Goal: Transaction & Acquisition: Purchase product/service

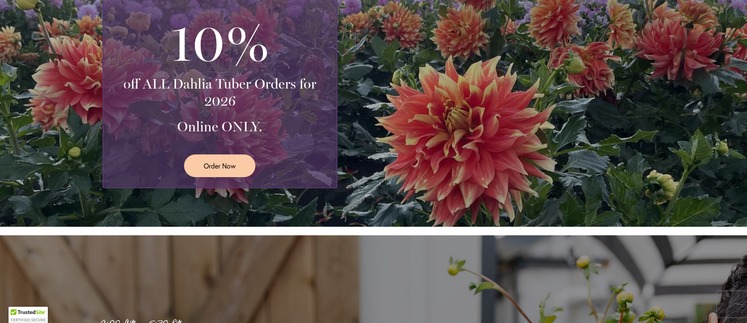
scroll to position [247, 0]
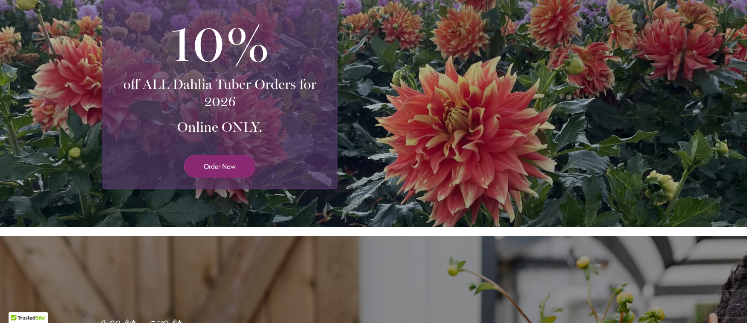
click at [223, 166] on span "Order Now" at bounding box center [220, 166] width 32 height 10
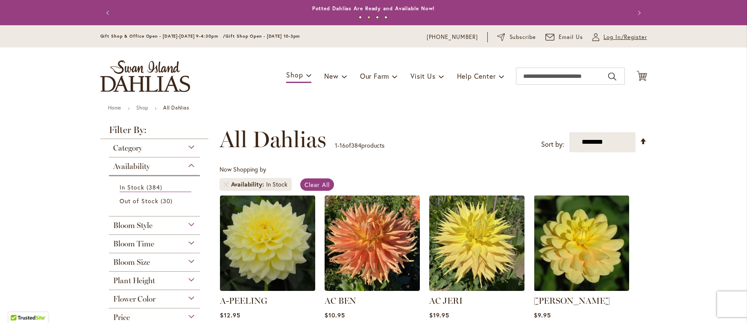
click at [604, 37] on span "Log In/Register" at bounding box center [626, 37] width 44 height 9
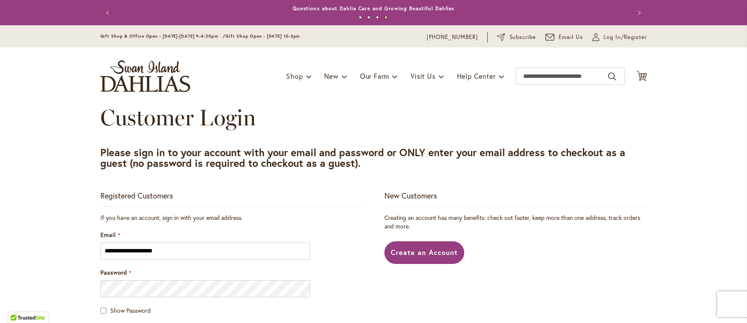
type input "**********"
click at [124, 309] on span "Show Password" at bounding box center [130, 310] width 41 height 8
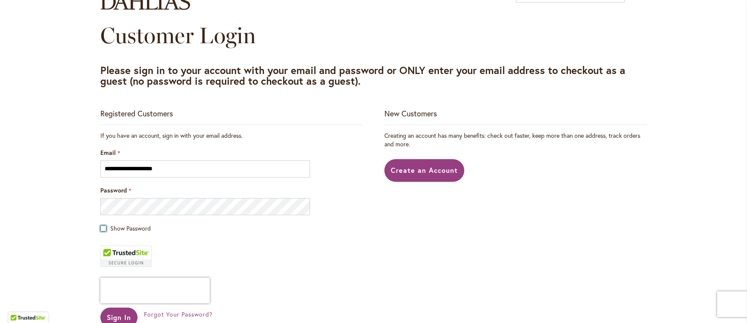
scroll to position [90, 0]
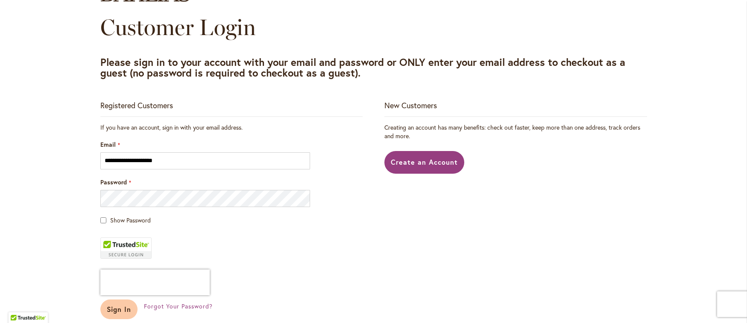
click at [117, 307] on span "Sign In" at bounding box center [119, 308] width 25 height 9
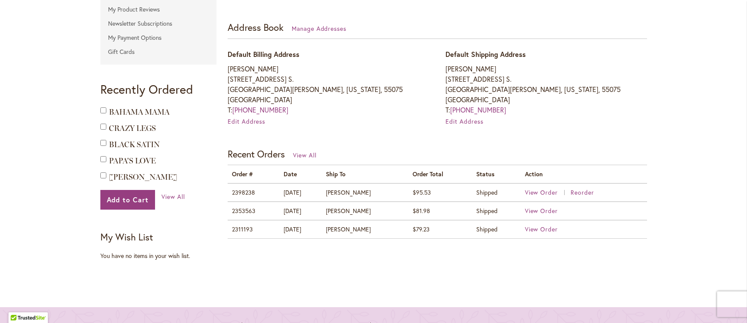
scroll to position [461, 0]
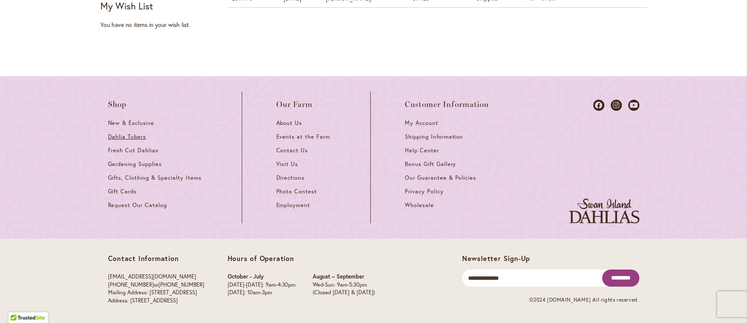
click at [122, 136] on span "Dahlia Tubers" at bounding box center [127, 136] width 38 height 7
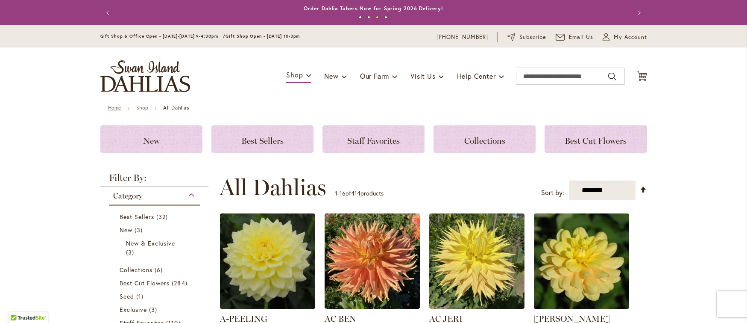
click at [108, 108] on link "Home" at bounding box center [114, 107] width 13 height 6
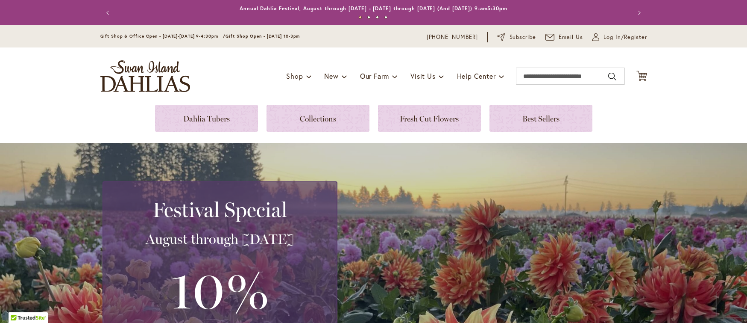
scroll to position [247, 0]
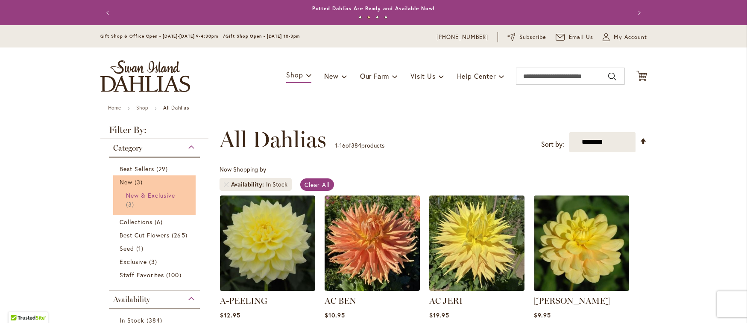
click at [128, 195] on span "New & Exclusive" at bounding box center [151, 195] width 50 height 8
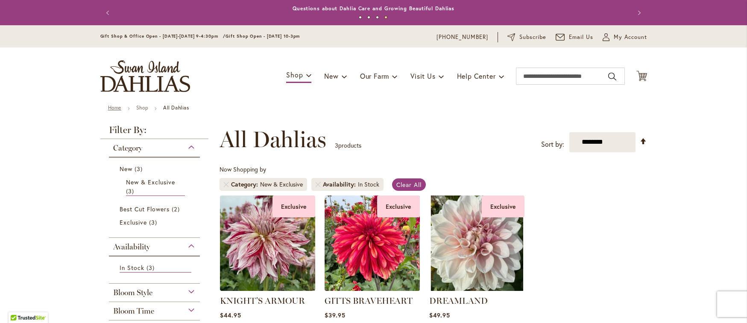
click at [109, 106] on link "Home" at bounding box center [114, 107] width 13 height 6
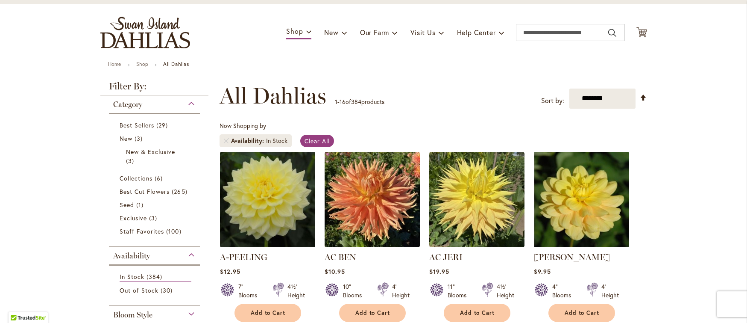
scroll to position [46, 0]
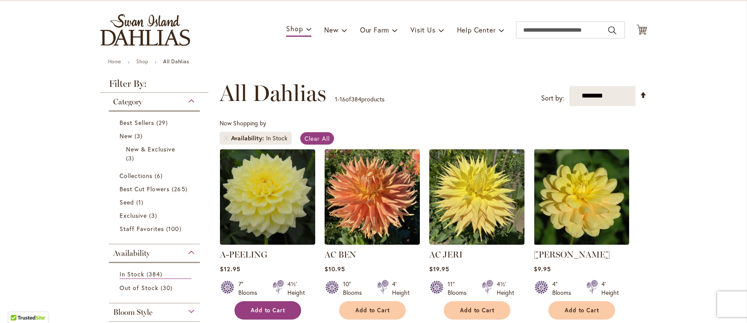
click at [276, 309] on span "Add to Cart" at bounding box center [268, 309] width 35 height 7
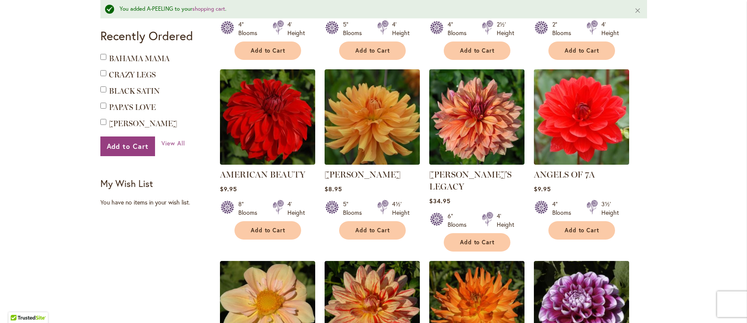
scroll to position [738, 0]
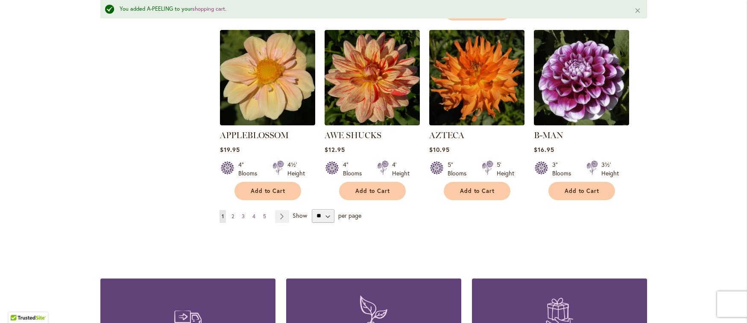
click at [232, 213] on span "2" at bounding box center [233, 216] width 3 height 6
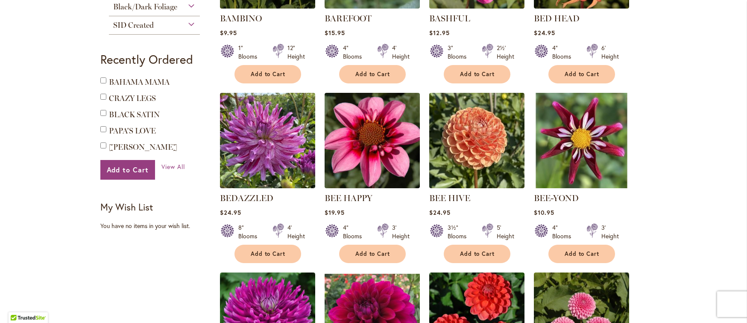
scroll to position [692, 0]
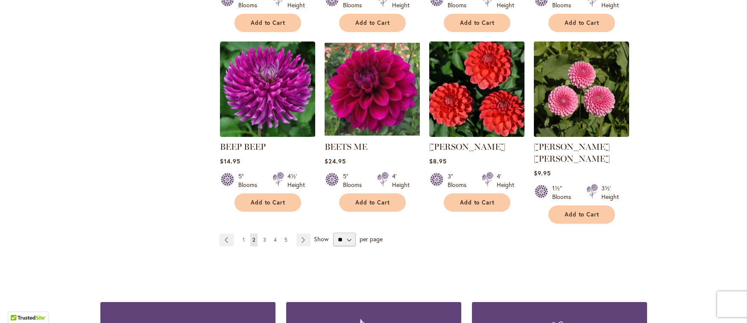
click at [263, 236] on span "3" at bounding box center [264, 239] width 3 height 6
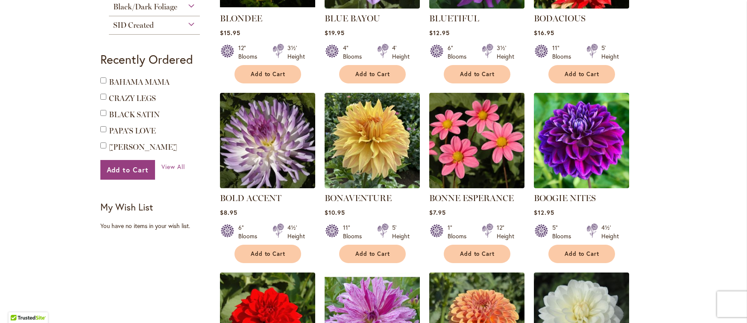
scroll to position [692, 0]
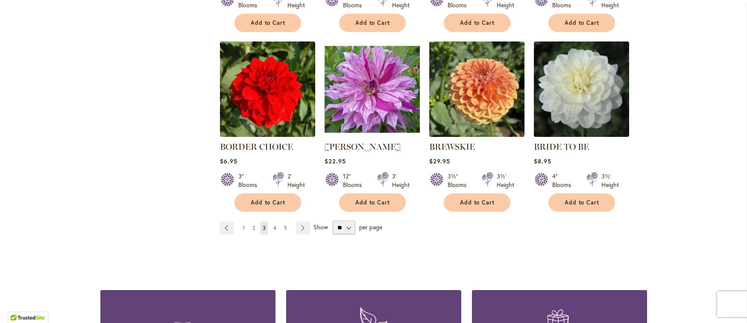
click at [273, 225] on span "4" at bounding box center [274, 227] width 3 height 6
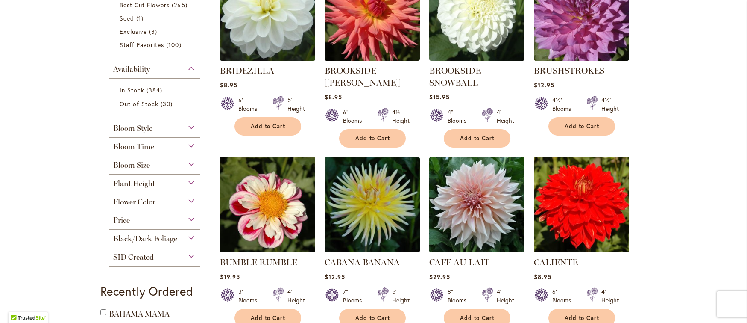
scroll to position [231, 0]
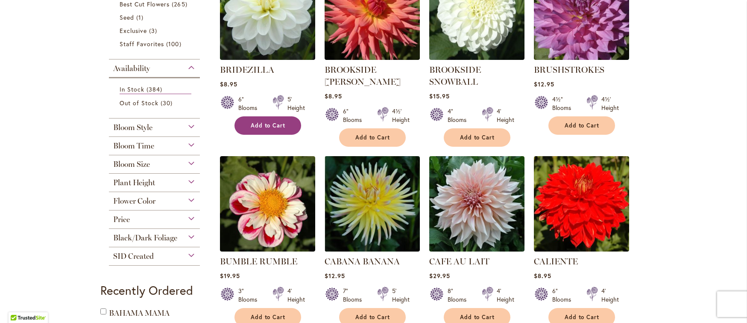
click at [261, 122] on span "Add to Cart" at bounding box center [268, 125] width 35 height 7
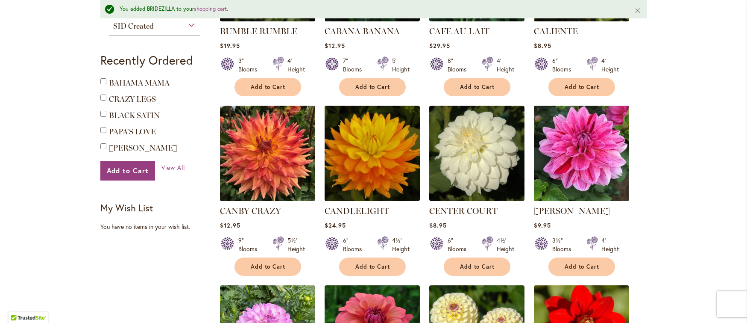
scroll to position [484, 0]
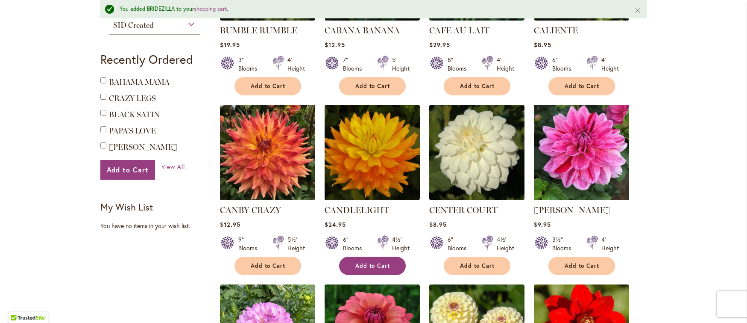
click at [361, 264] on span "Add to Cart" at bounding box center [372, 265] width 35 height 7
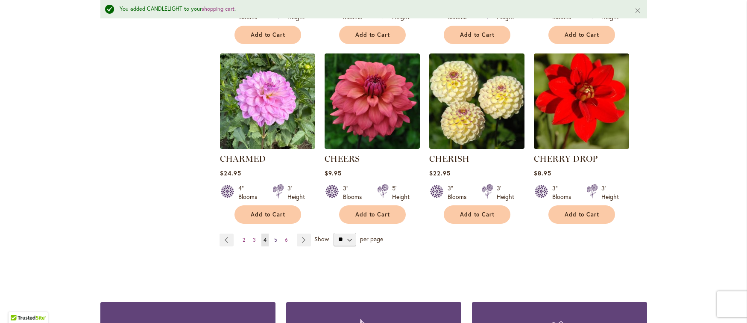
click at [274, 237] on span "5" at bounding box center [275, 239] width 3 height 6
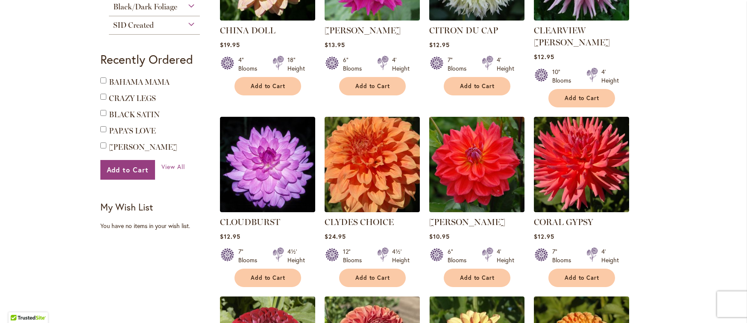
scroll to position [692, 0]
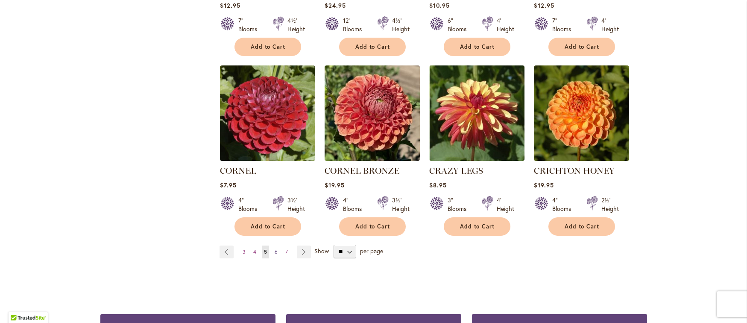
click at [275, 248] on span "6" at bounding box center [276, 251] width 3 height 6
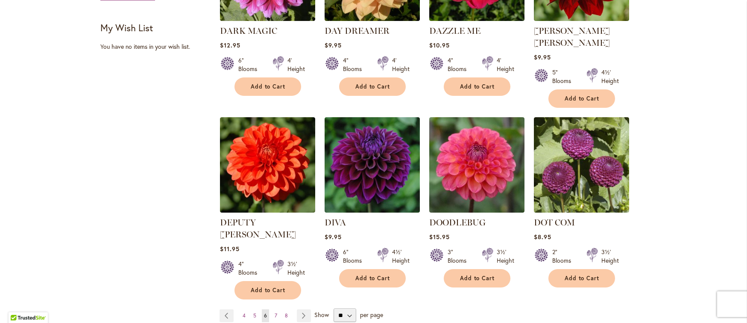
scroll to position [708, 0]
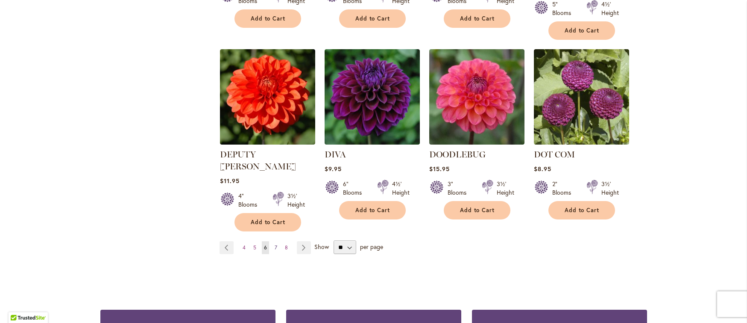
click at [275, 244] on span "7" at bounding box center [276, 247] width 3 height 6
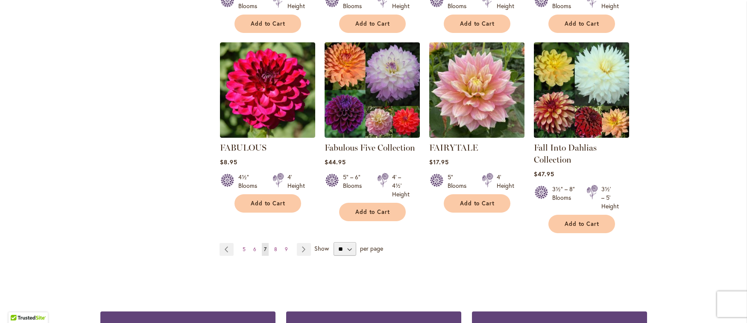
scroll to position [714, 0]
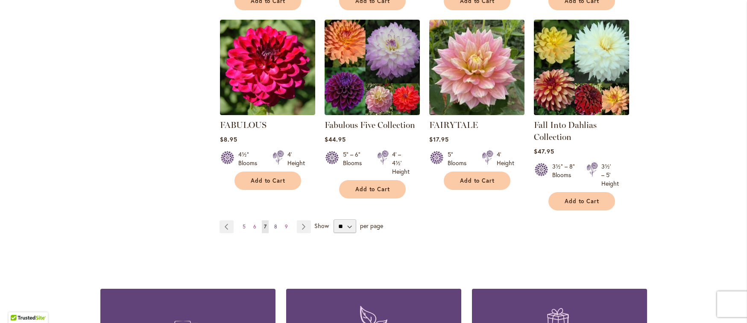
click at [274, 223] on span "8" at bounding box center [275, 226] width 3 height 6
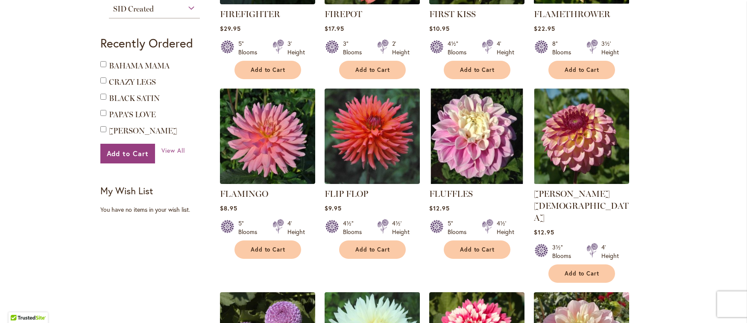
scroll to position [708, 0]
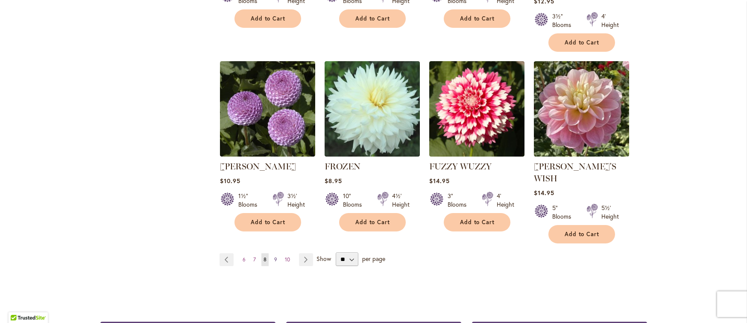
click at [274, 256] on span "9" at bounding box center [275, 259] width 3 height 6
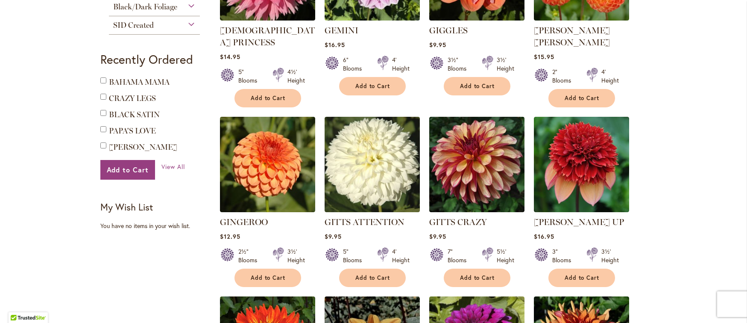
scroll to position [692, 0]
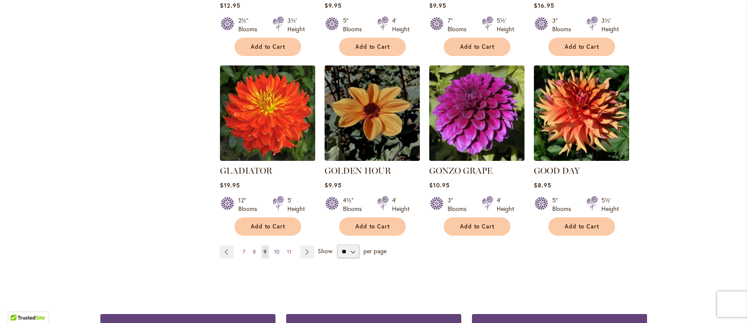
click at [274, 248] on span "10" at bounding box center [276, 251] width 5 height 6
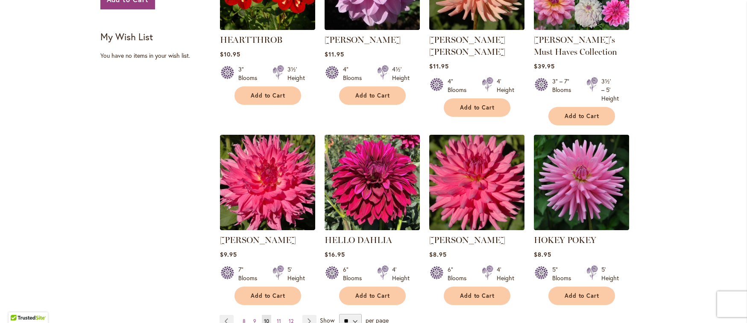
scroll to position [708, 0]
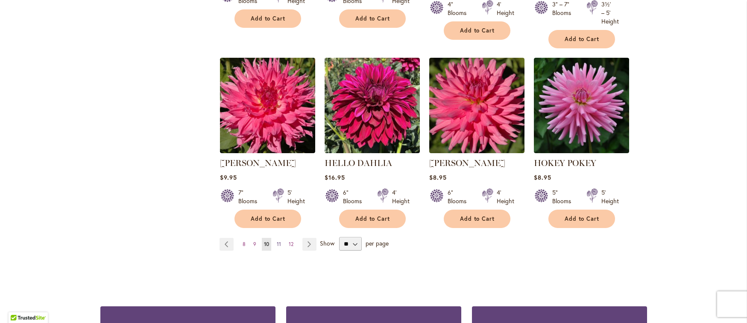
click at [277, 242] on span "11" at bounding box center [279, 243] width 4 height 6
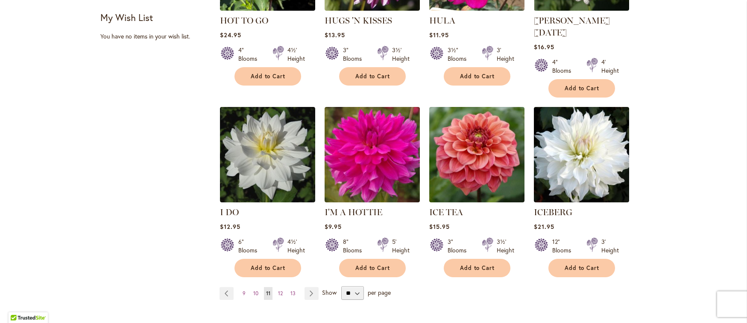
scroll to position [651, 0]
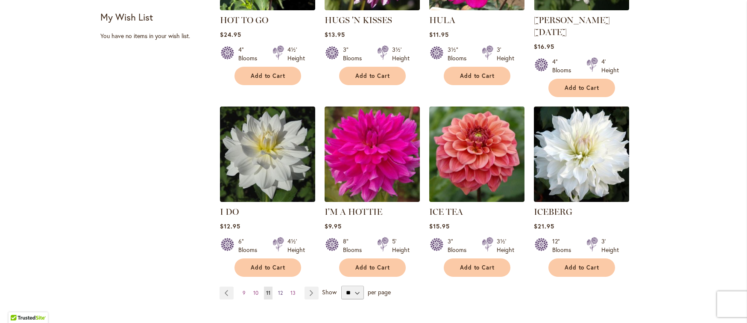
click at [278, 289] on span "12" at bounding box center [280, 292] width 5 height 6
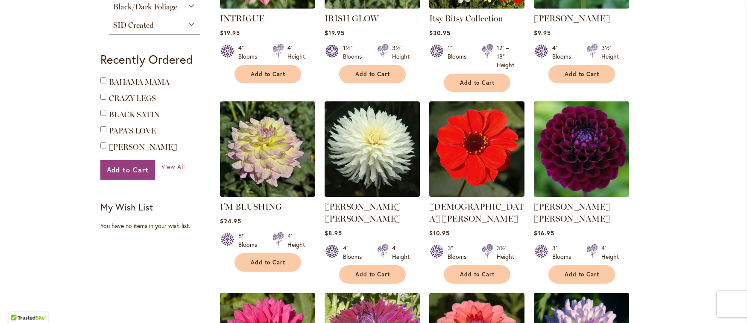
scroll to position [692, 0]
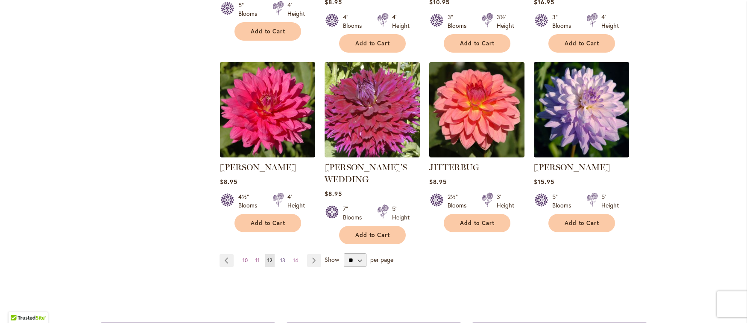
click at [281, 257] on span "13" at bounding box center [282, 260] width 5 height 6
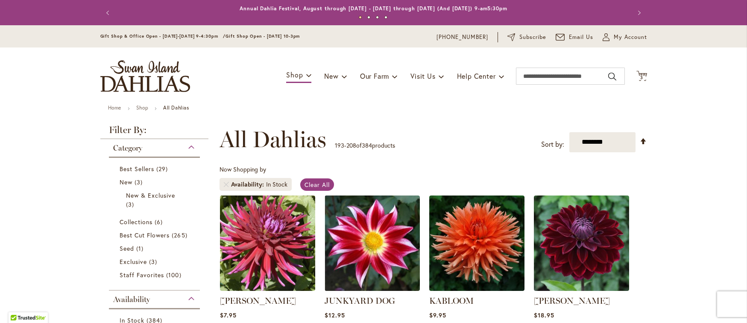
scroll to position [651, 0]
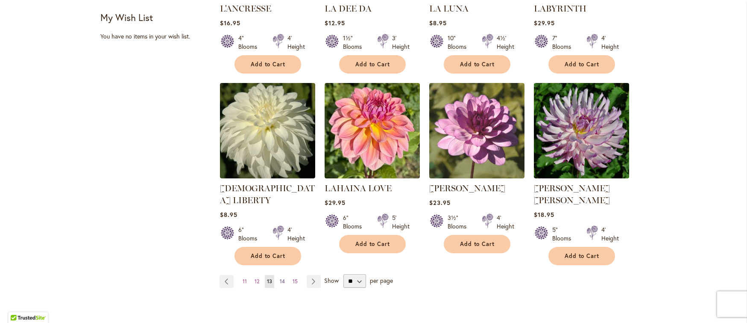
click at [280, 278] on span "14" at bounding box center [282, 281] width 5 height 6
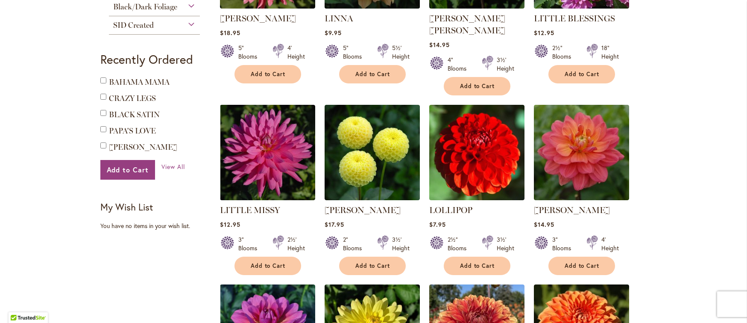
scroll to position [692, 0]
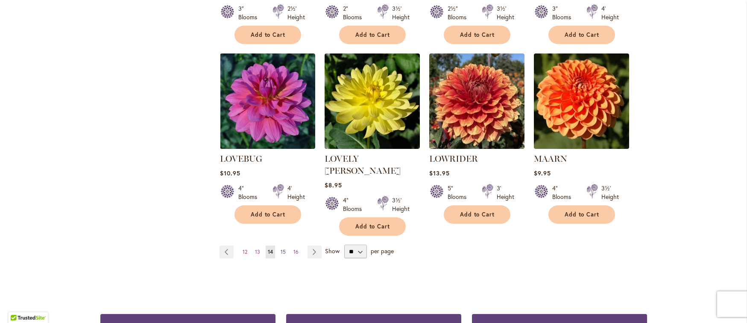
click at [281, 248] on span "15" at bounding box center [283, 251] width 5 height 6
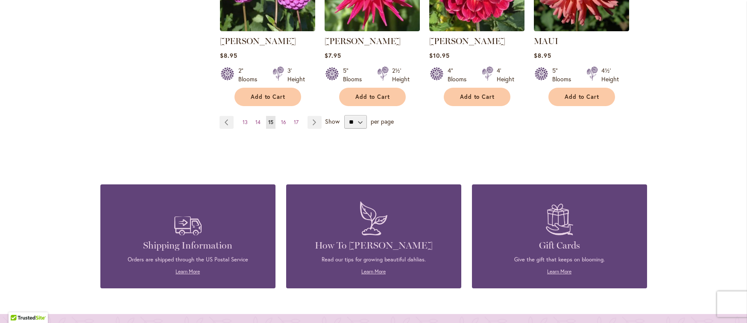
scroll to position [882, 0]
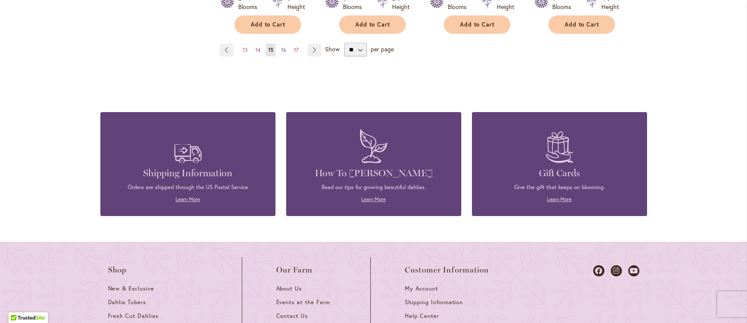
click at [281, 48] on span "16" at bounding box center [283, 50] width 5 height 6
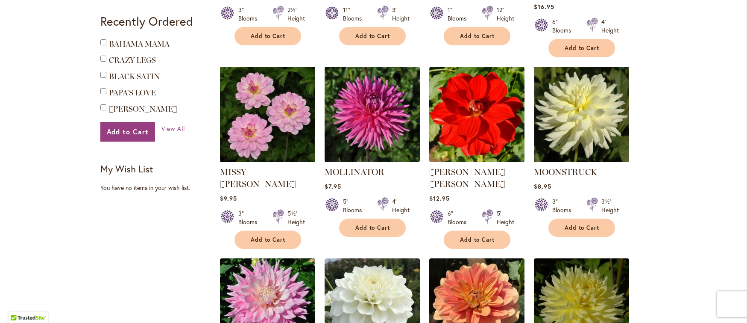
scroll to position [692, 0]
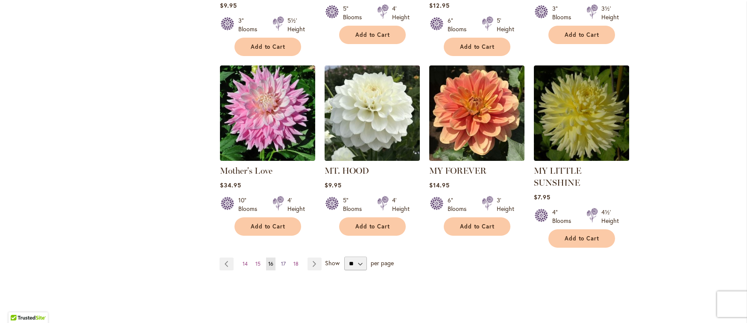
click at [281, 260] on span "17" at bounding box center [283, 263] width 5 height 6
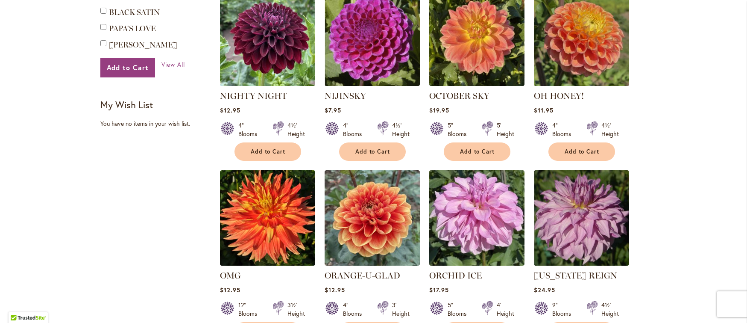
scroll to position [651, 0]
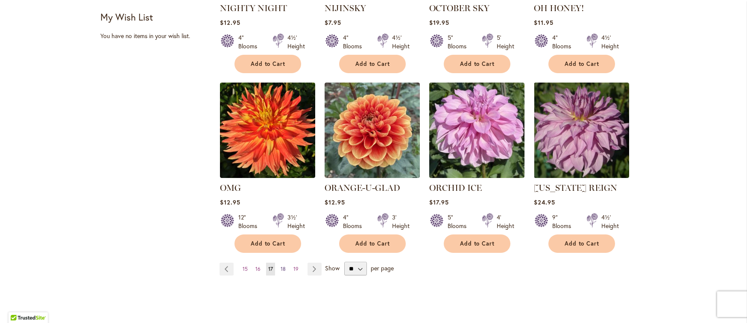
click at [281, 266] on span "18" at bounding box center [283, 268] width 5 height 6
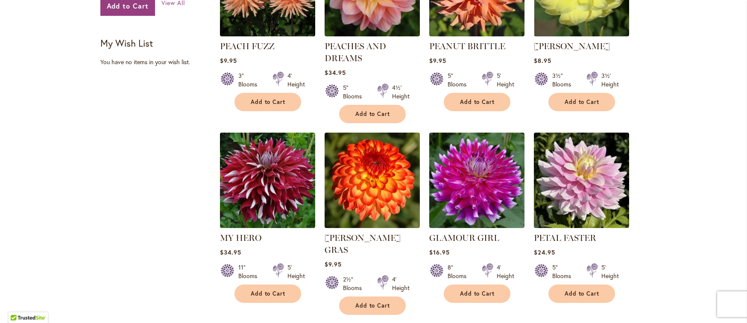
scroll to position [692, 0]
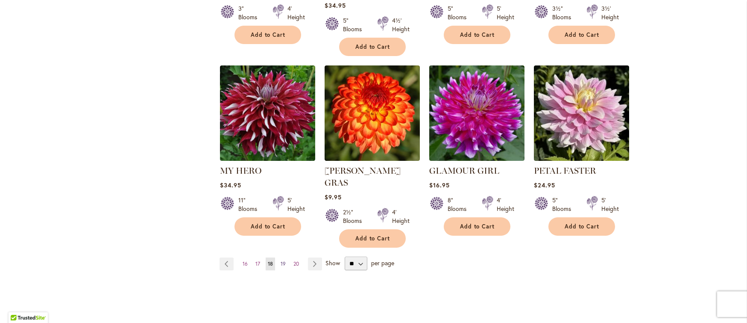
click at [281, 260] on span "19" at bounding box center [283, 263] width 5 height 6
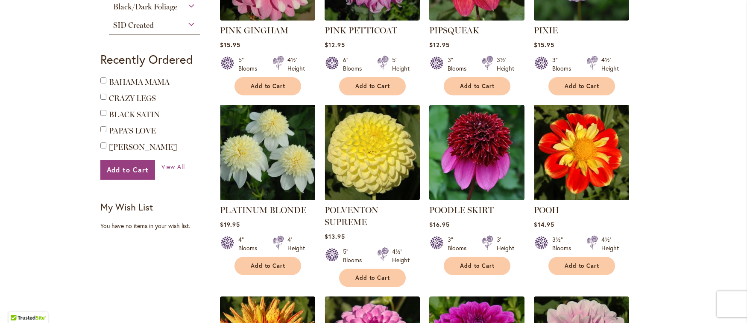
scroll to position [692, 0]
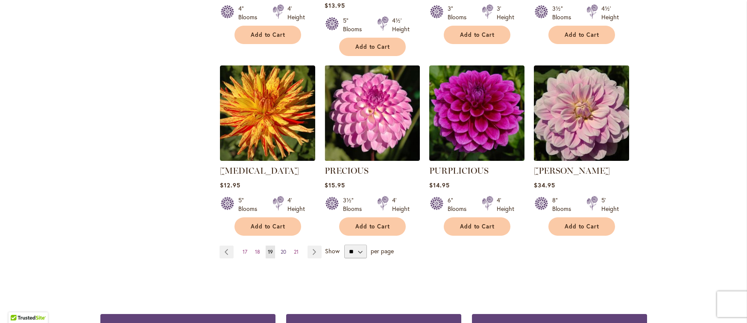
click at [281, 248] on span "20" at bounding box center [284, 251] width 6 height 6
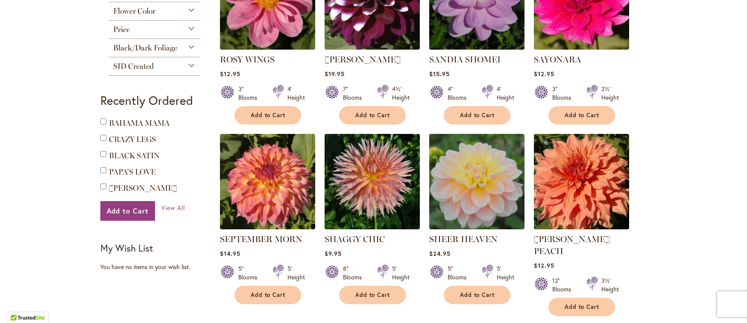
scroll to position [651, 0]
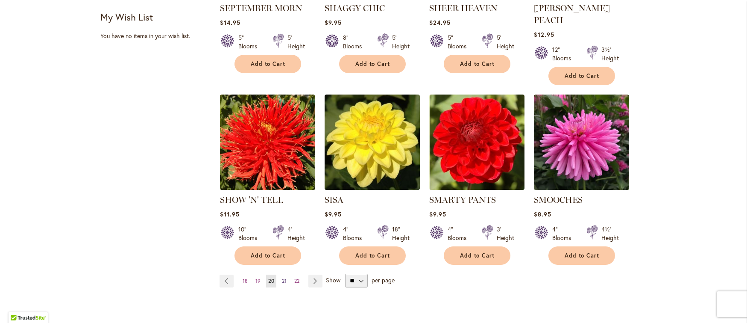
click at [283, 274] on link "Page 21" at bounding box center [284, 280] width 9 height 13
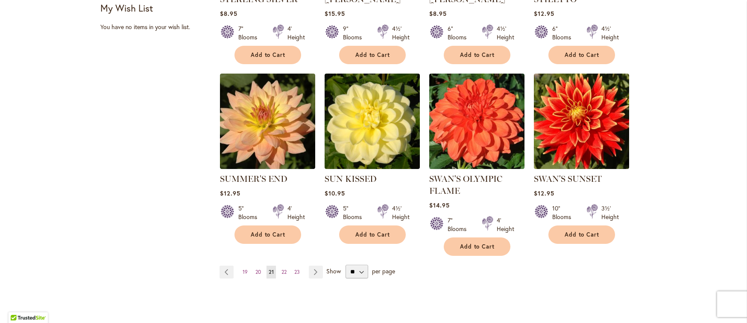
scroll to position [651, 0]
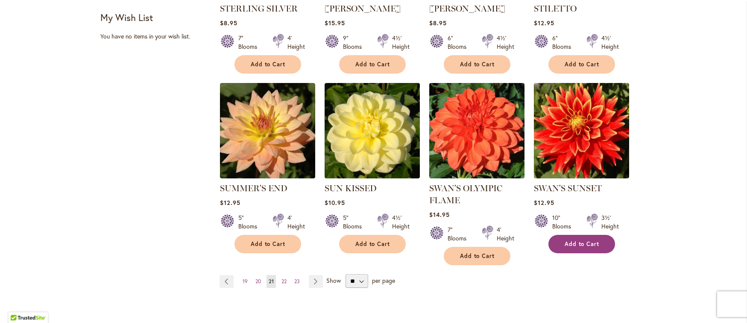
click at [575, 240] on span "Add to Cart" at bounding box center [582, 243] width 35 height 7
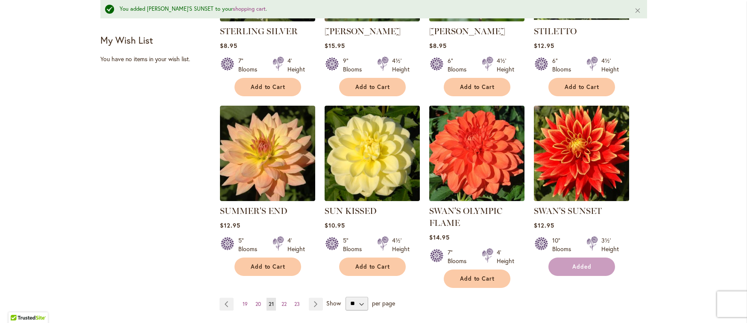
scroll to position [673, 0]
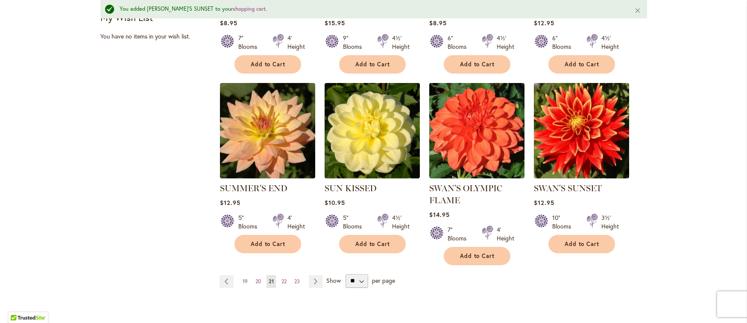
click at [243, 279] on span "19" at bounding box center [245, 281] width 5 height 6
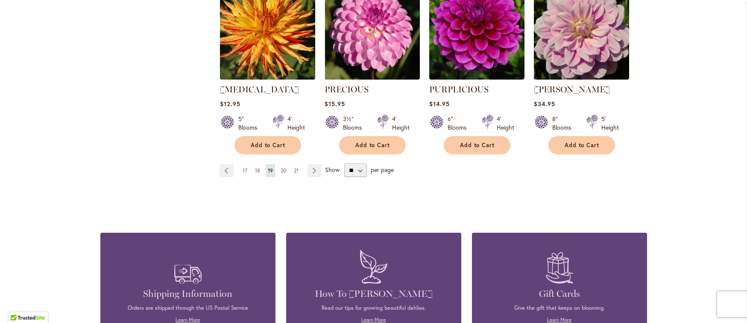
scroll to position [692, 0]
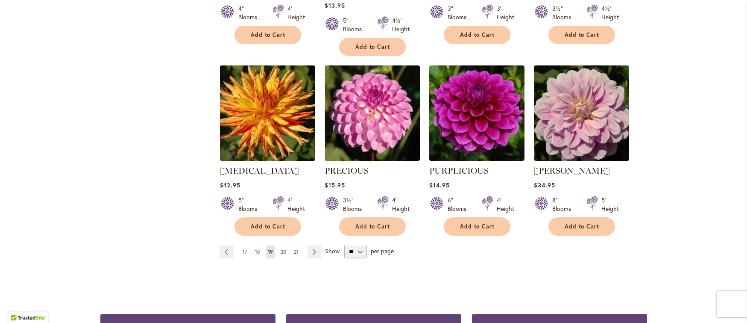
click at [240, 245] on link "Page 17" at bounding box center [244, 251] width 9 height 13
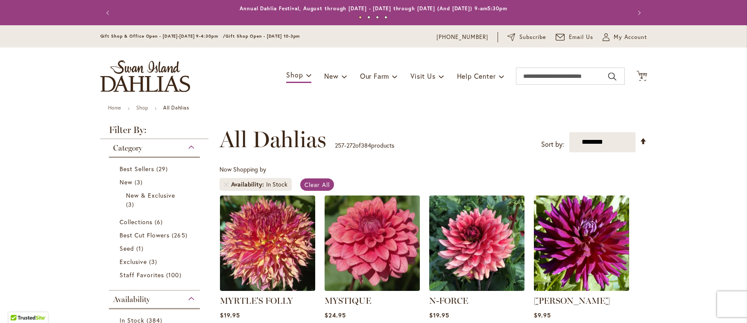
scroll to position [709, 0]
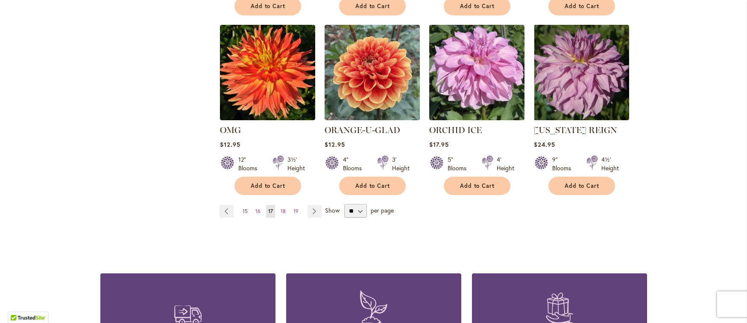
click at [243, 208] on span "15" at bounding box center [245, 211] width 5 height 6
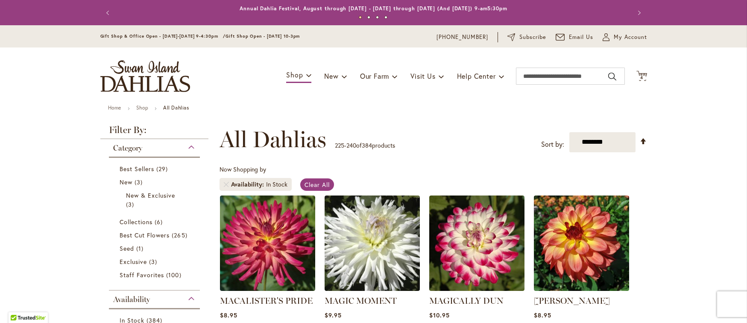
scroll to position [651, 0]
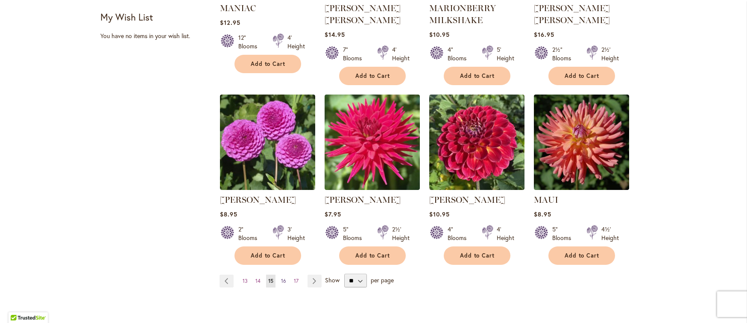
click at [281, 277] on span "16" at bounding box center [283, 280] width 5 height 6
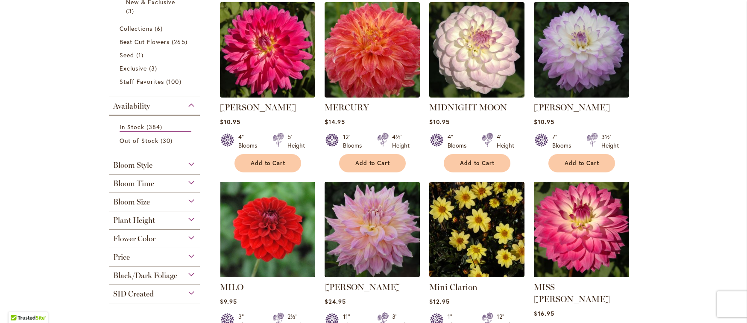
scroll to position [190, 0]
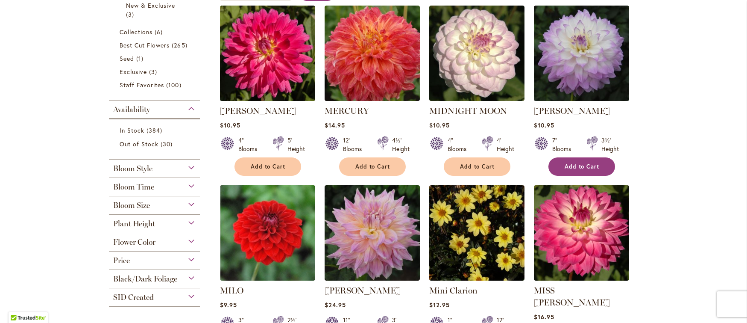
click at [571, 165] on span "Add to Cart" at bounding box center [582, 166] width 35 height 7
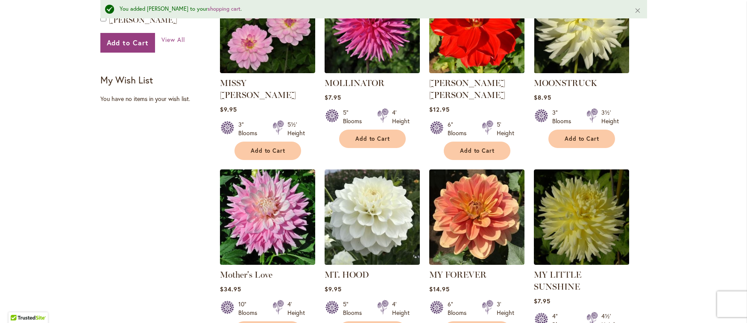
scroll to position [674, 0]
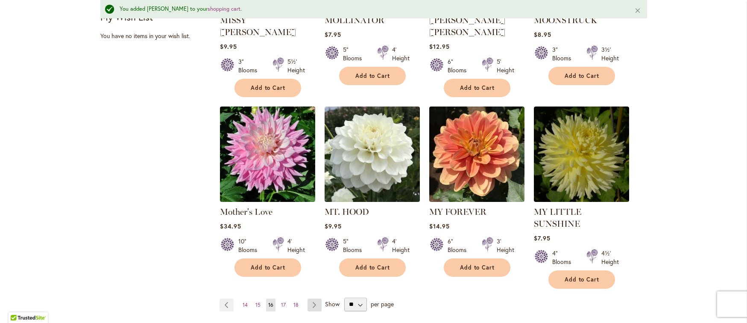
click at [311, 298] on link "Page Next" at bounding box center [315, 304] width 14 height 13
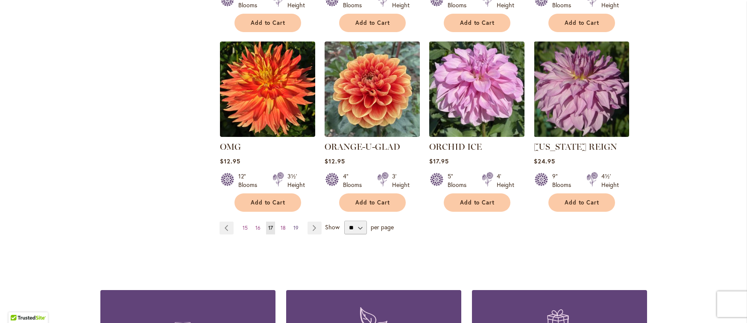
scroll to position [708, 0]
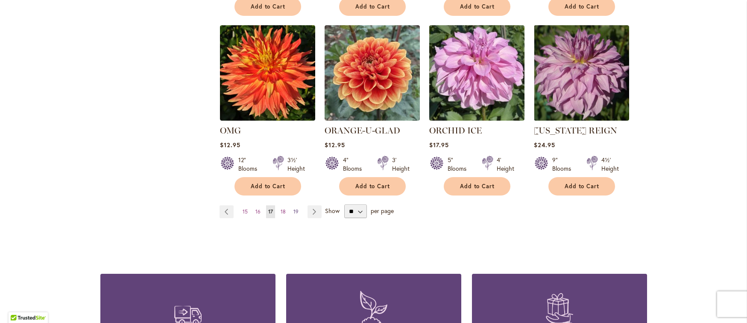
click at [294, 208] on span "19" at bounding box center [295, 211] width 5 height 6
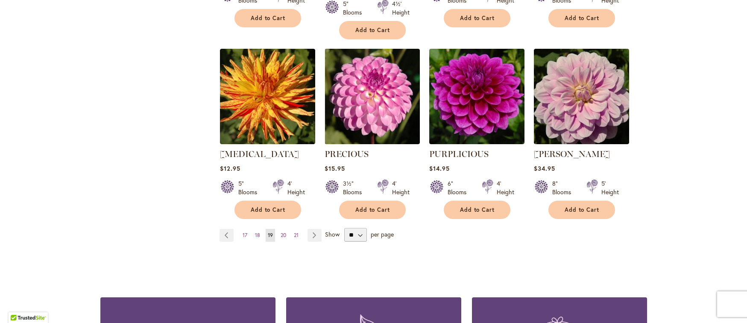
scroll to position [708, 0]
click at [309, 229] on link "Page Next" at bounding box center [315, 235] width 14 height 13
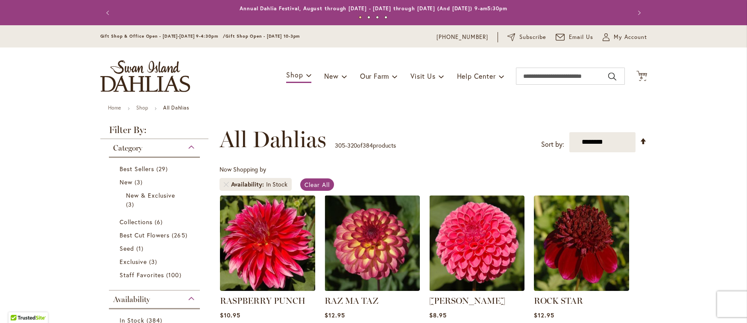
scroll to position [708, 0]
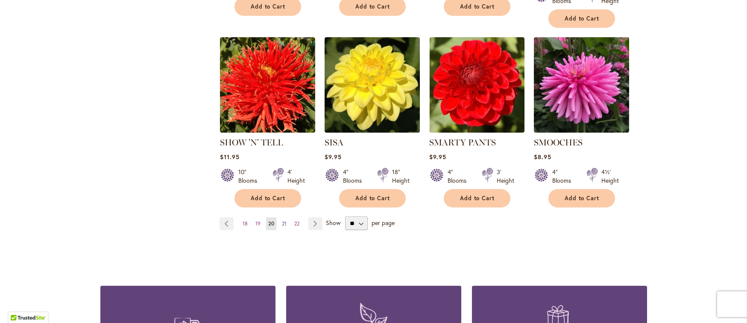
click at [282, 220] on span "21" at bounding box center [284, 223] width 5 height 6
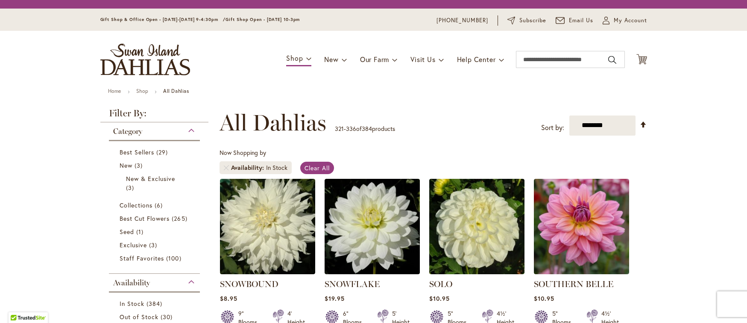
drag, startPoint x: 0, startPoint y: 0, endPoint x: 284, endPoint y: 220, distance: 359.6
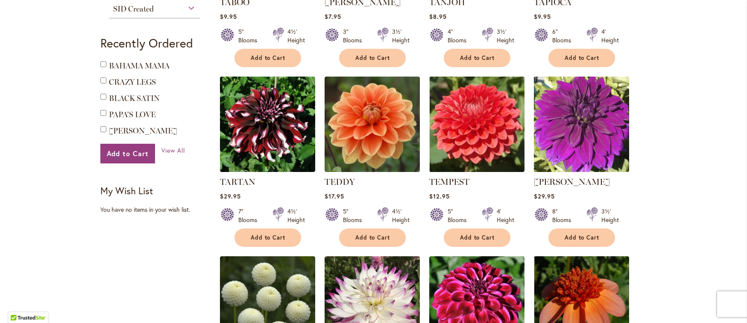
scroll to position [708, 0]
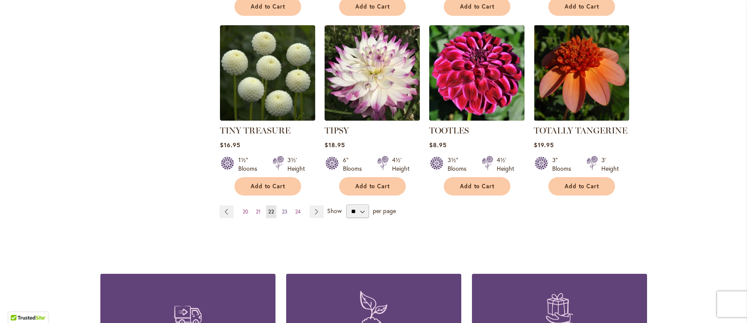
click at [282, 208] on span "23" at bounding box center [285, 211] width 6 height 6
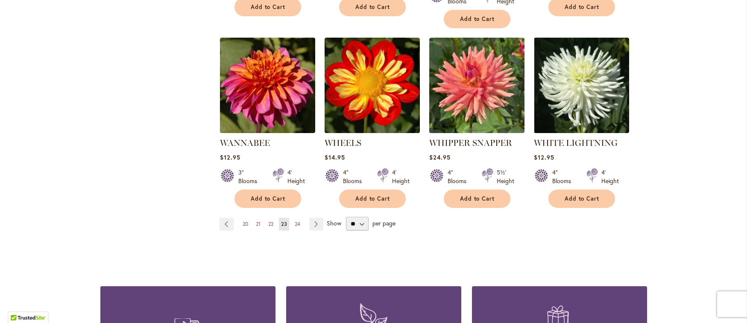
scroll to position [708, 0]
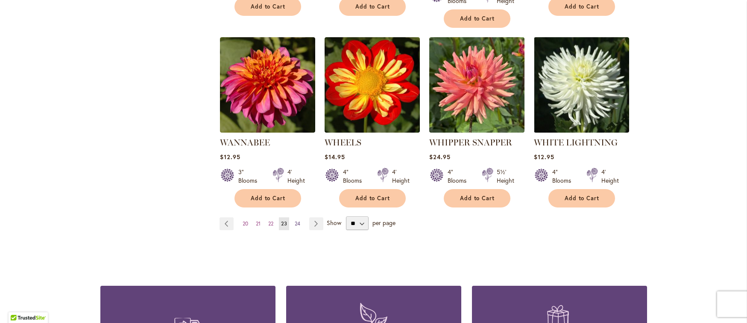
click at [295, 220] on span "24" at bounding box center [298, 223] width 6 height 6
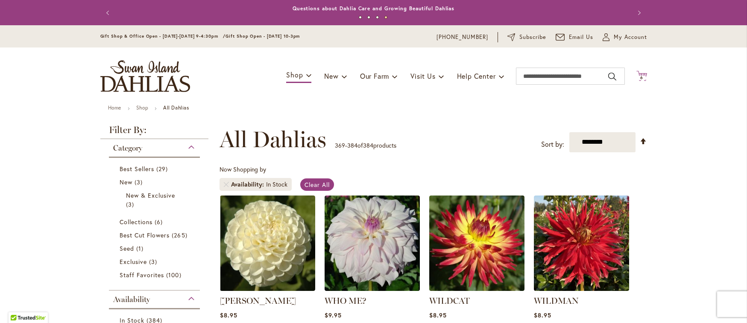
click at [638, 73] on icon "Cart .cls-1 { fill: #231f20; }" at bounding box center [641, 75] width 11 height 11
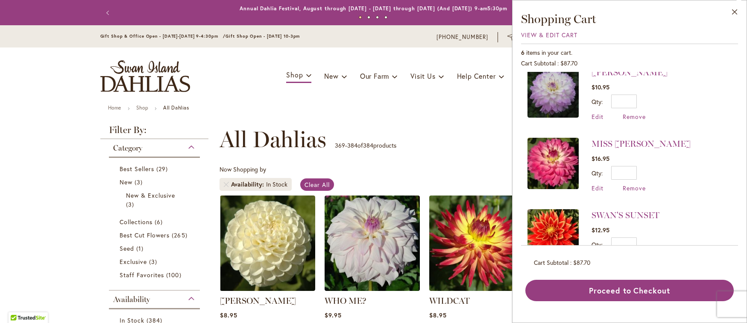
scroll to position [25, 0]
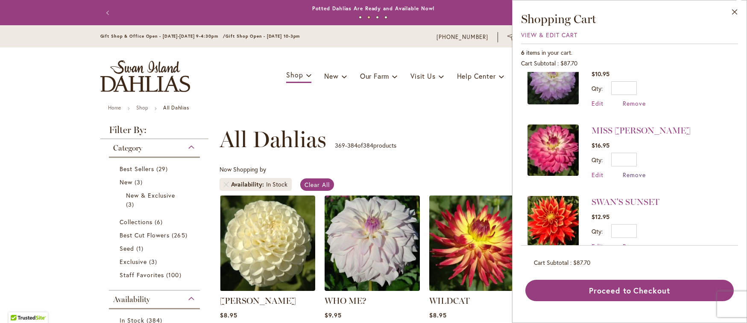
click at [633, 175] on span "Remove" at bounding box center [634, 174] width 23 height 8
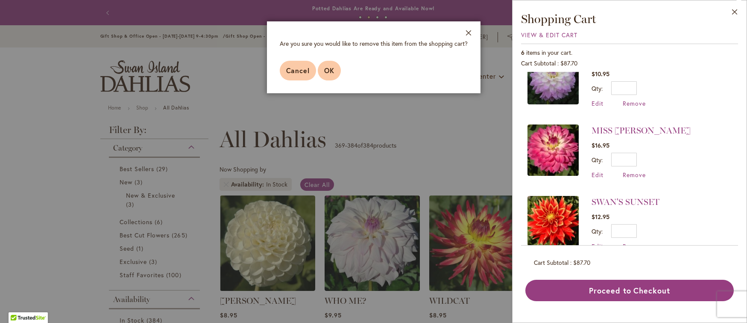
click at [326, 68] on span "OK" at bounding box center [329, 70] width 10 height 9
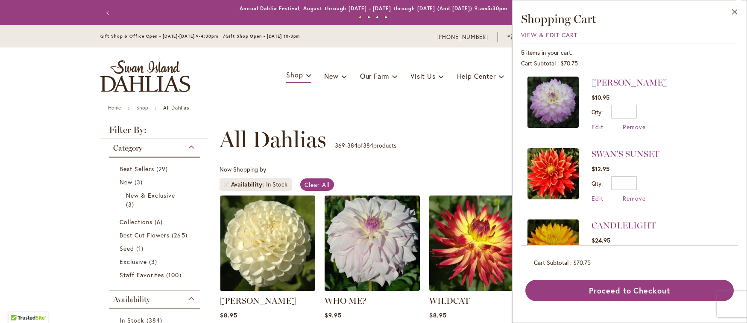
scroll to position [0, 0]
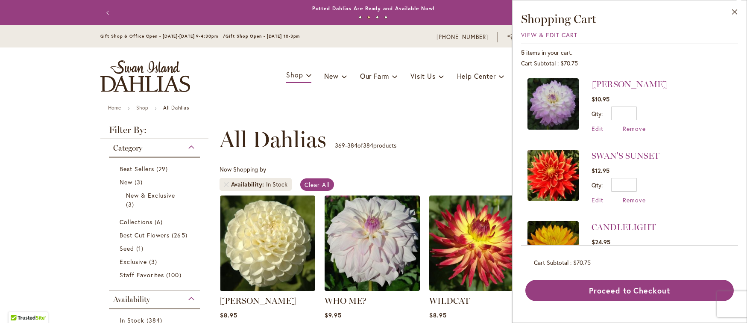
click at [434, 146] on div "**********" at bounding box center [434, 139] width 428 height 26
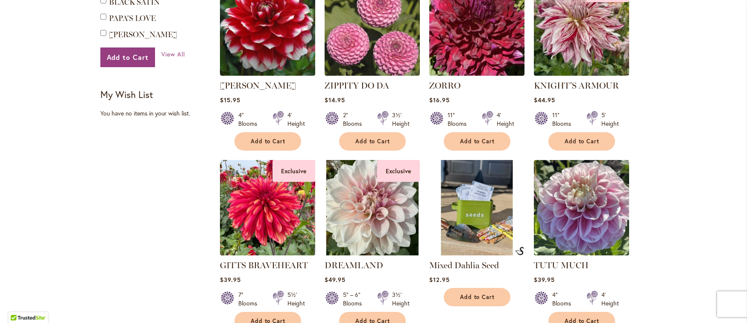
scroll to position [804, 0]
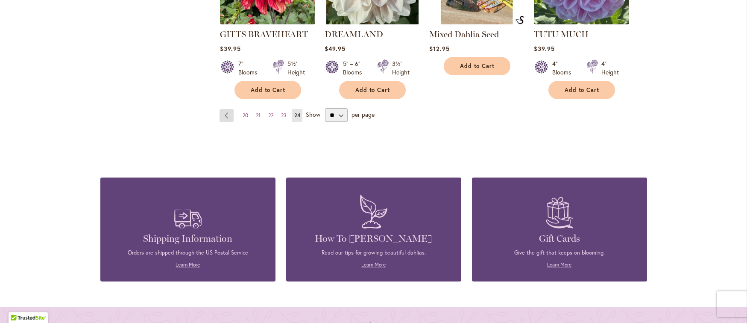
click at [221, 112] on link "Page Previous" at bounding box center [227, 115] width 14 height 13
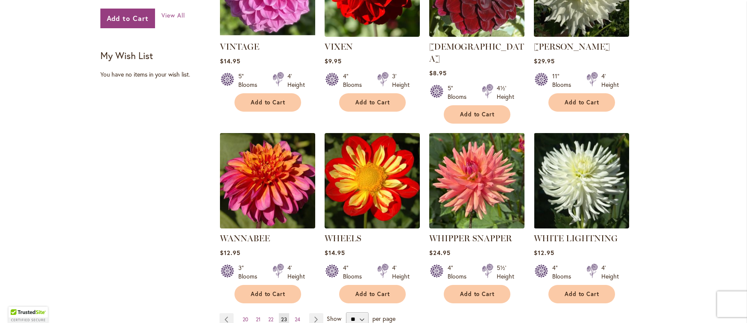
scroll to position [708, 0]
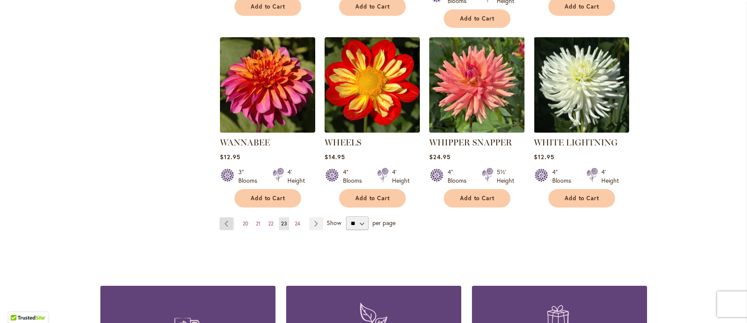
click at [221, 217] on link "Page Previous" at bounding box center [227, 223] width 14 height 13
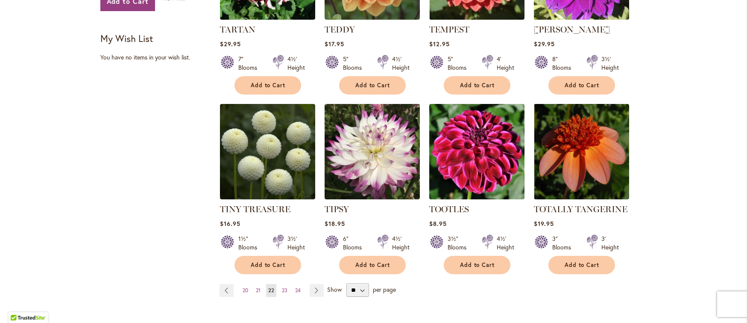
scroll to position [692, 0]
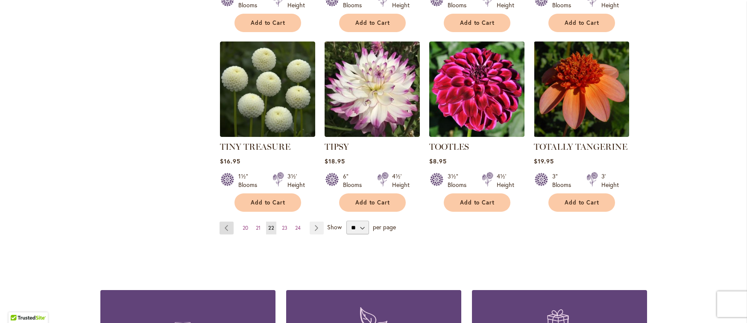
click at [224, 225] on link "Page Previous" at bounding box center [227, 227] width 14 height 13
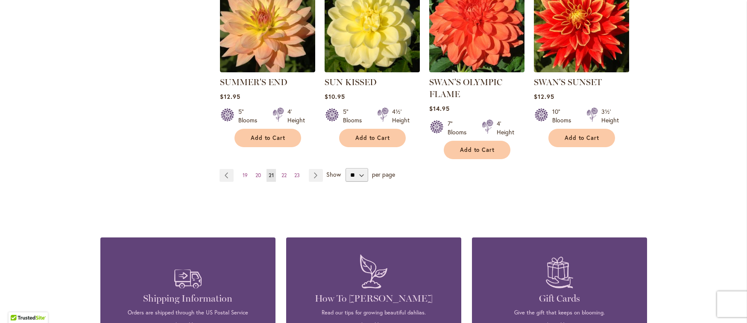
scroll to position [692, 0]
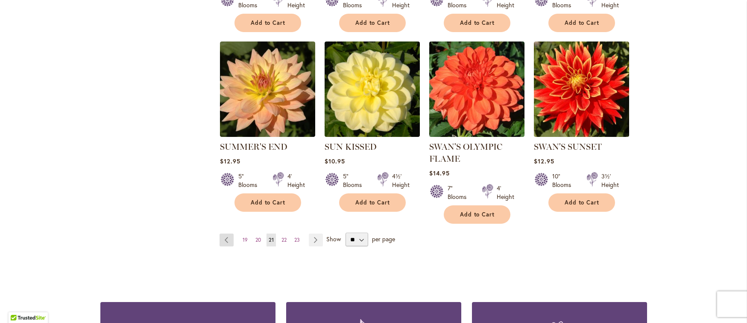
click at [226, 237] on link "Page Previous" at bounding box center [227, 239] width 14 height 13
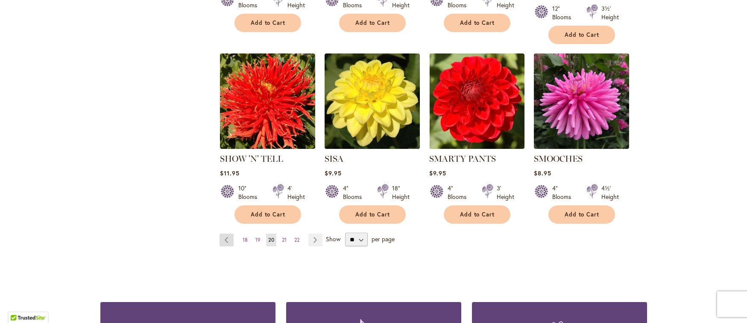
scroll to position [708, 0]
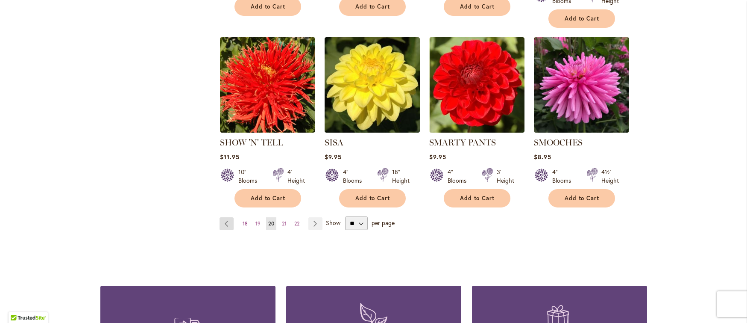
click at [221, 217] on link "Page Previous" at bounding box center [227, 223] width 14 height 13
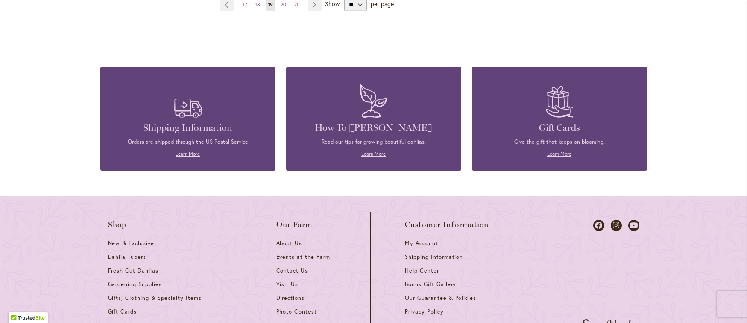
scroll to position [708, 0]
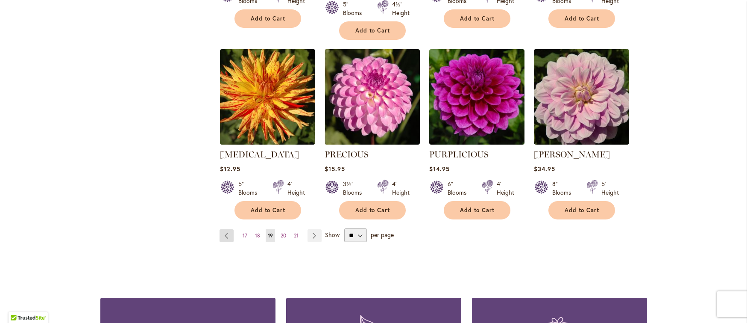
click at [222, 229] on link "Page Previous" at bounding box center [227, 235] width 14 height 13
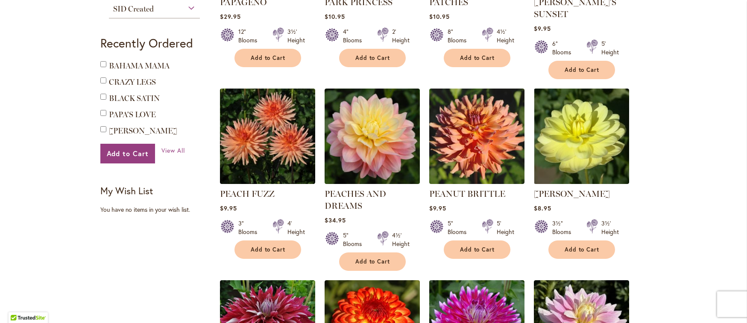
scroll to position [708, 0]
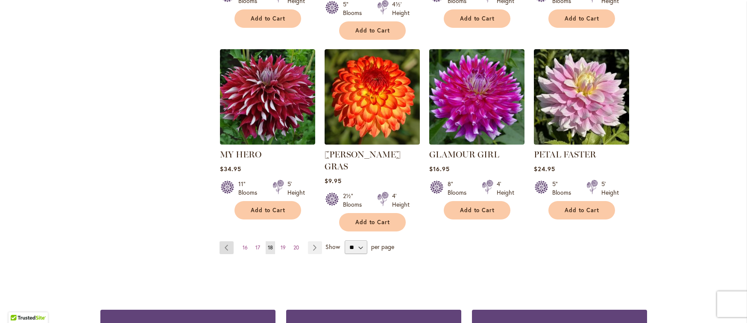
click at [221, 241] on link "Page Previous" at bounding box center [227, 247] width 14 height 13
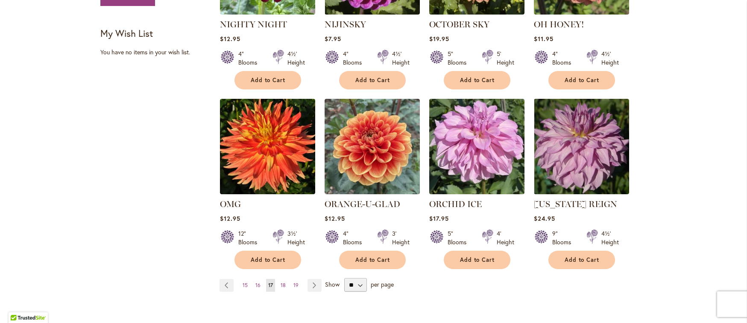
scroll to position [651, 0]
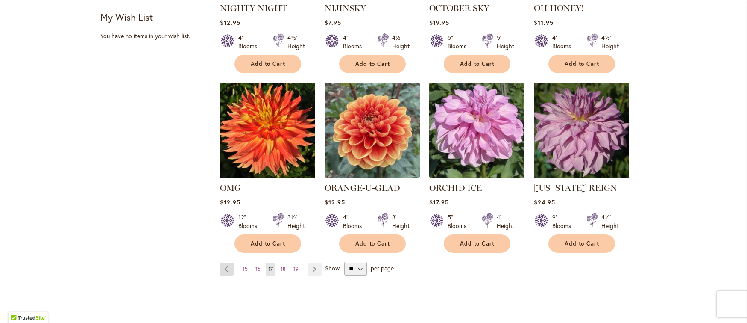
click at [223, 264] on link "Page Previous" at bounding box center [227, 268] width 14 height 13
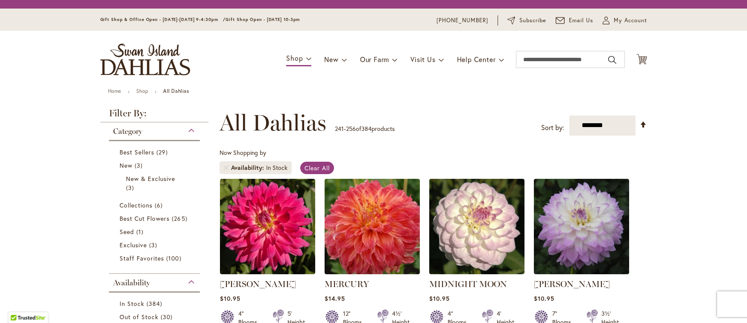
scroll to position [692, 0]
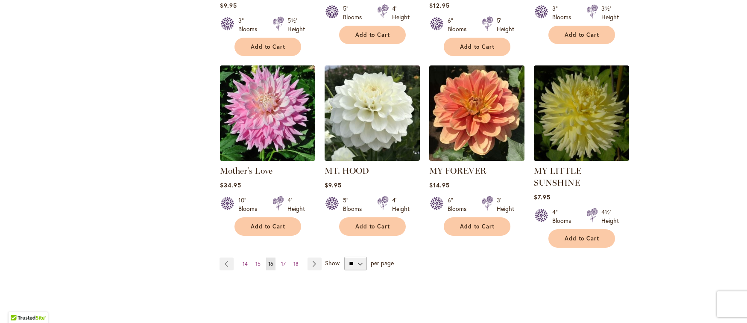
click at [220, 257] on link "Page Previous" at bounding box center [227, 263] width 14 height 13
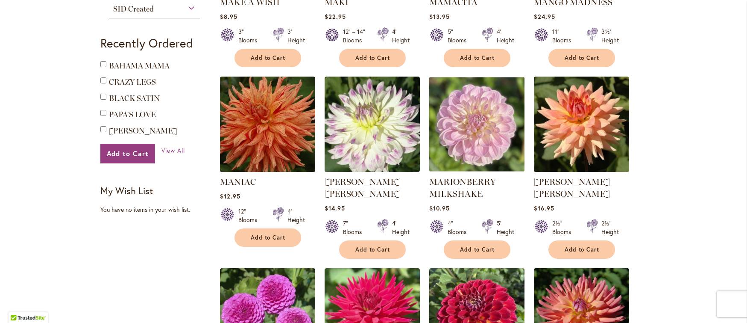
scroll to position [708, 0]
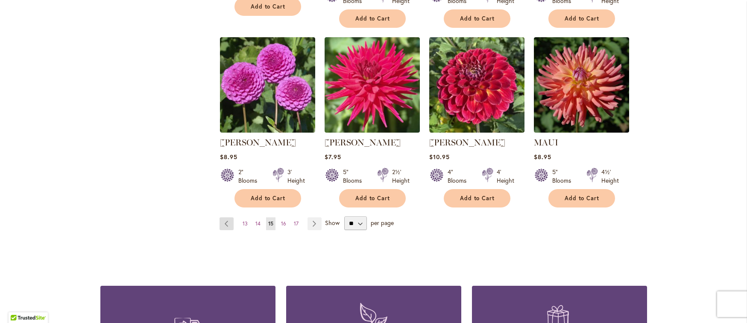
click at [221, 220] on link "Page Previous" at bounding box center [227, 223] width 14 height 13
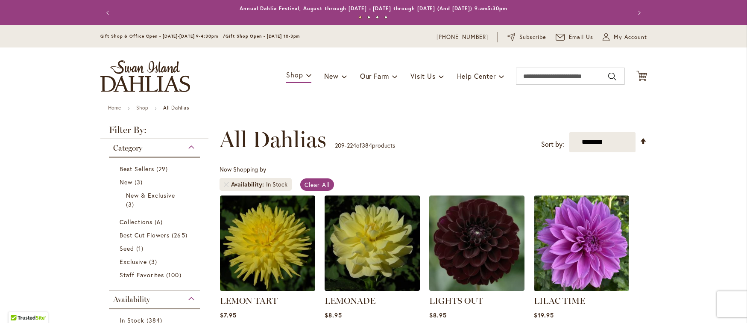
scroll to position [651, 0]
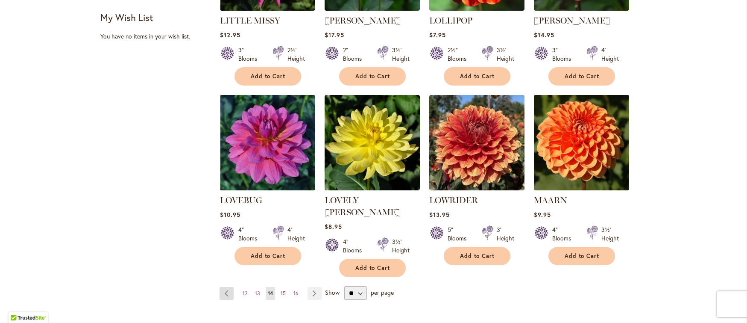
click at [223, 287] on link "Page Previous" at bounding box center [227, 293] width 14 height 13
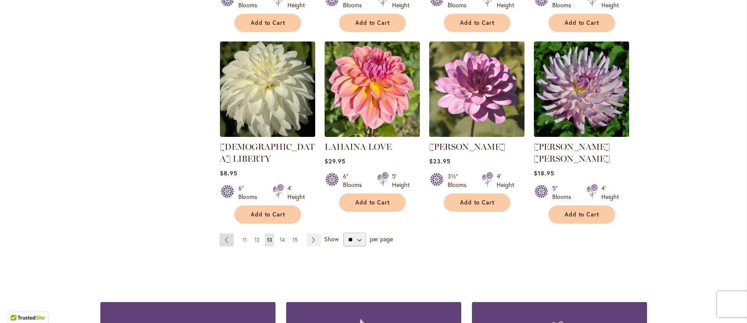
scroll to position [708, 0]
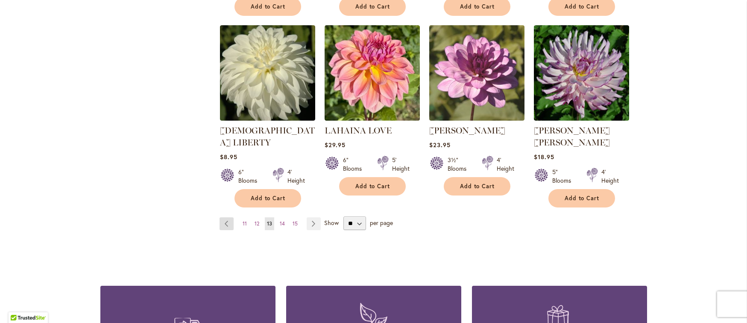
click at [225, 217] on link "Page Previous" at bounding box center [227, 223] width 14 height 13
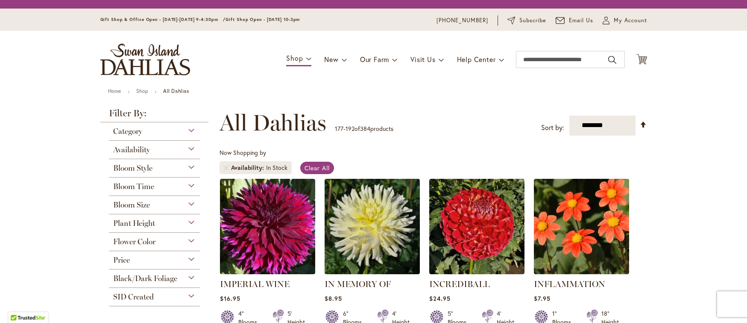
scroll to position [692, 0]
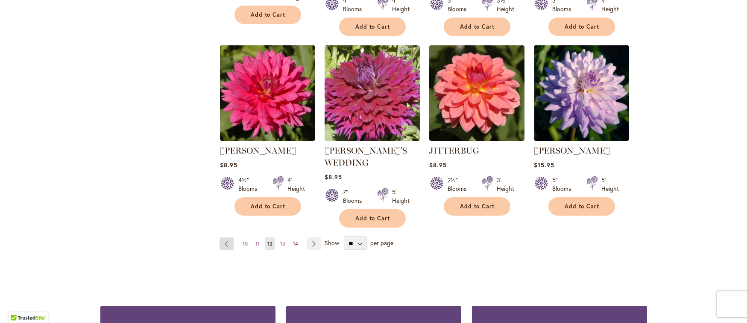
click at [221, 237] on link "Page Previous" at bounding box center [227, 243] width 14 height 13
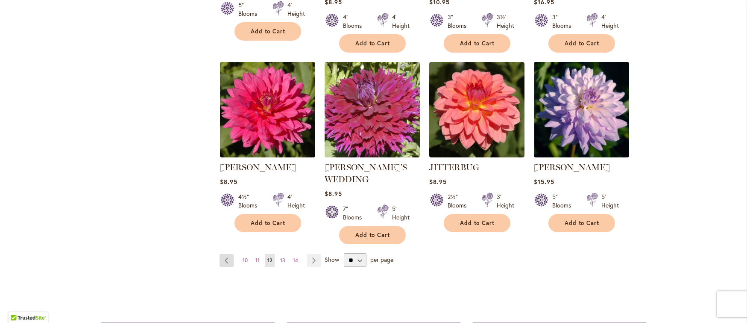
scroll to position [708, 0]
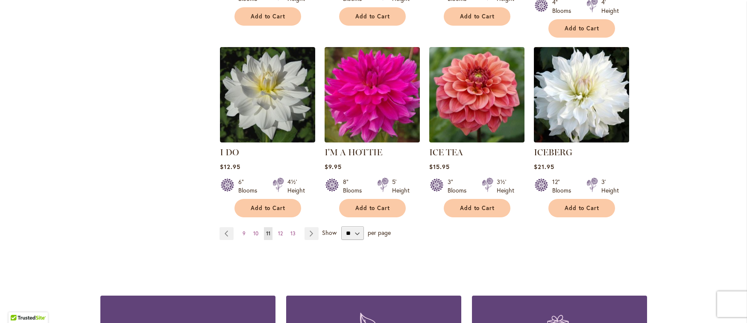
scroll to position [708, 0]
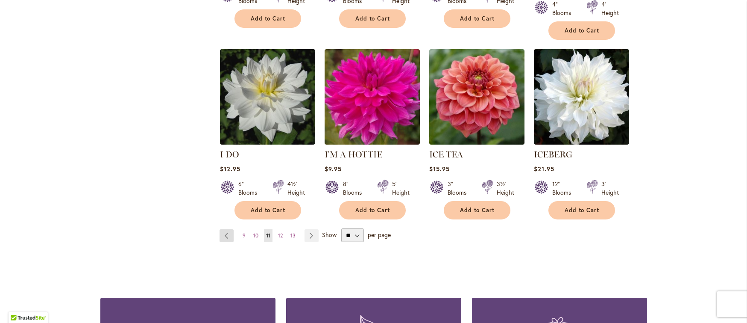
click at [226, 229] on link "Page Previous" at bounding box center [227, 235] width 14 height 13
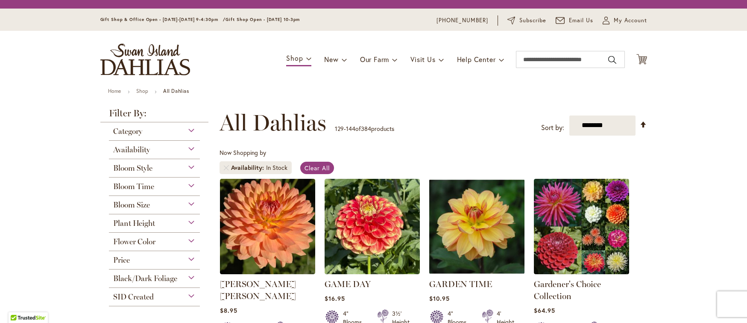
scroll to position [461, 0]
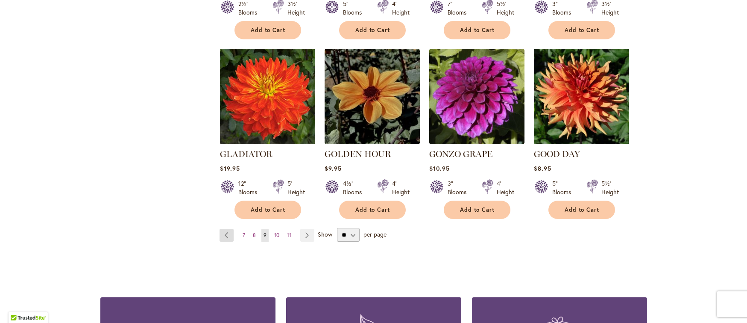
click at [223, 229] on link "Page Previous" at bounding box center [227, 235] width 14 height 13
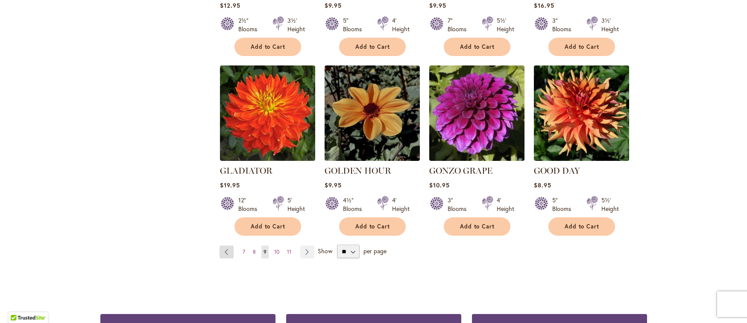
scroll to position [708, 0]
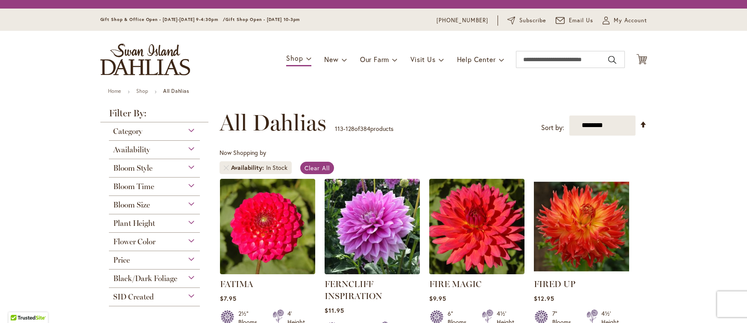
scroll to position [692, 0]
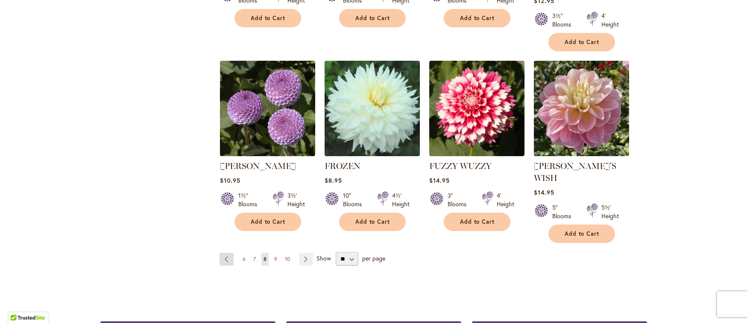
click at [223, 252] on link "Page Previous" at bounding box center [227, 258] width 14 height 13
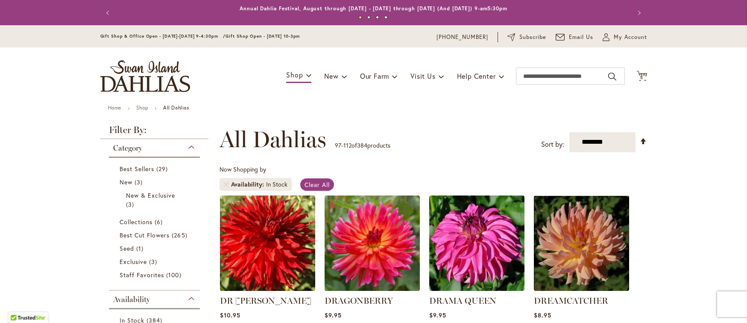
scroll to position [651, 0]
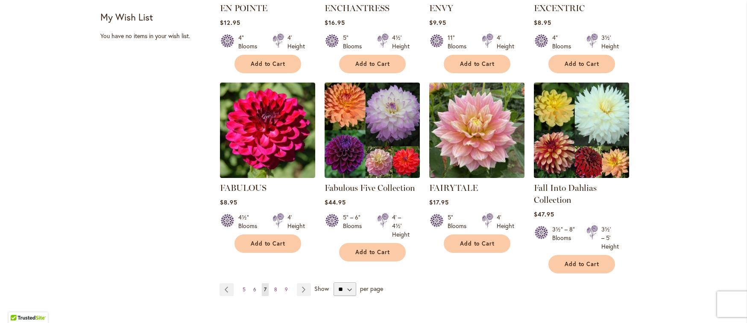
click at [253, 287] on span "6" at bounding box center [254, 289] width 3 height 6
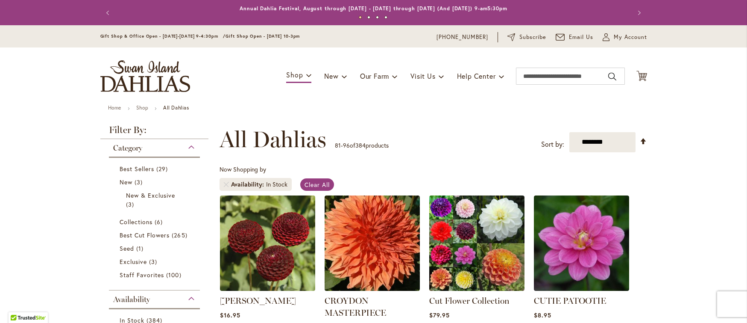
scroll to position [420, 0]
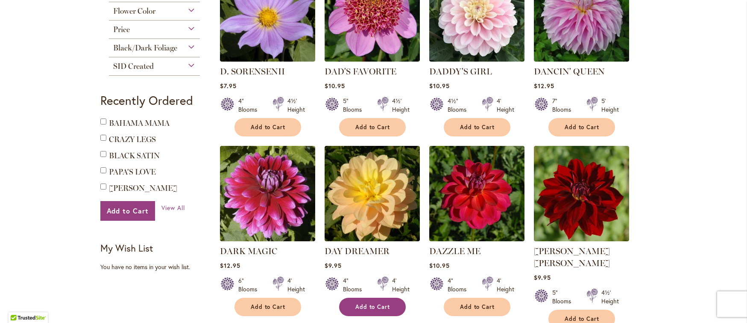
click at [369, 303] on span "Add to Cart" at bounding box center [372, 306] width 35 height 7
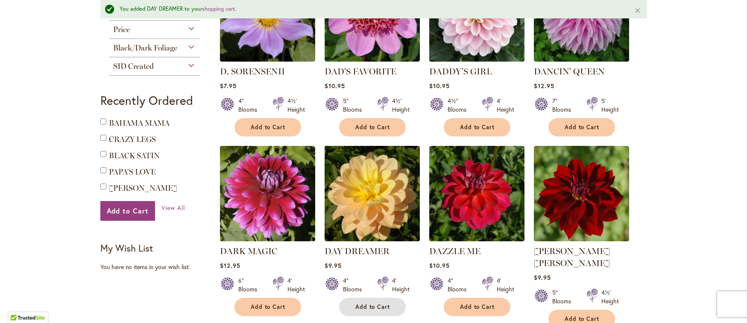
scroll to position [0, 0]
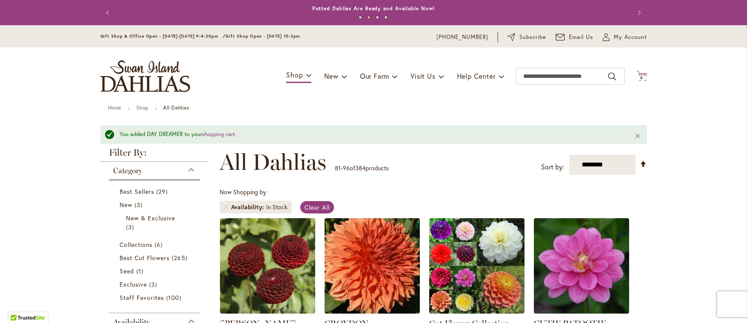
click at [640, 75] on icon at bounding box center [641, 75] width 11 height 10
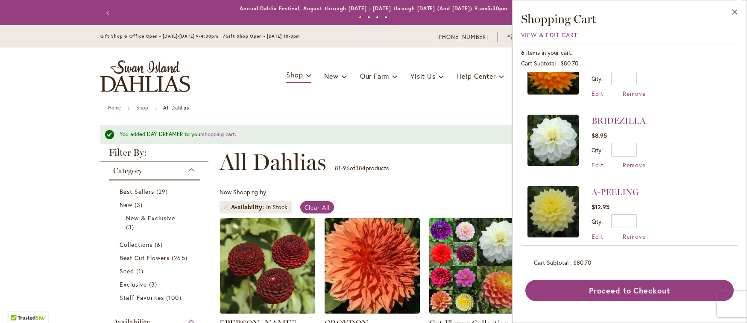
scroll to position [257, 0]
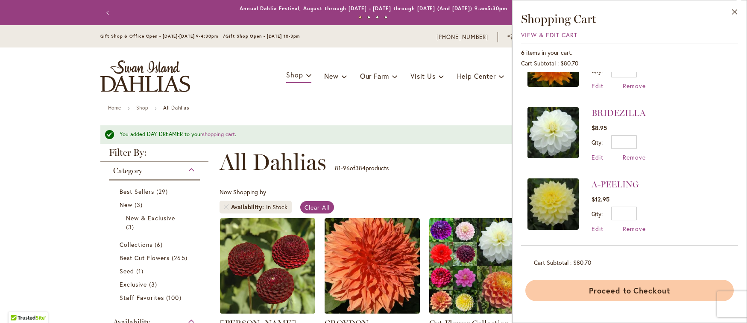
click at [630, 289] on button "Proceed to Checkout" at bounding box center [629, 289] width 208 height 21
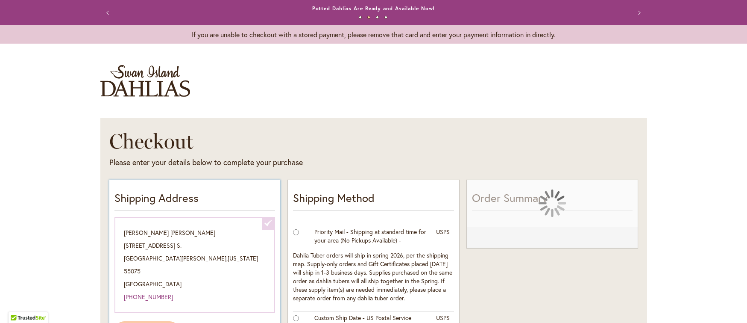
select select "**********"
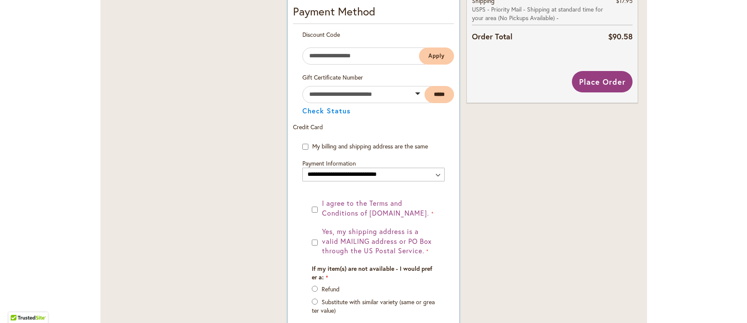
scroll to position [555, 0]
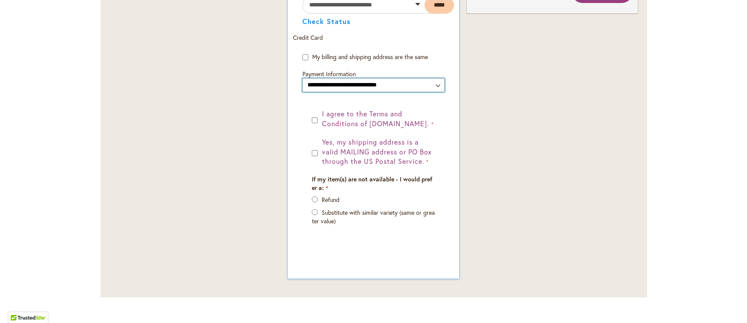
click at [302, 78] on select "**********" at bounding box center [373, 85] width 142 height 14
click option "**********" at bounding box center [0, 0] width 0 height 0
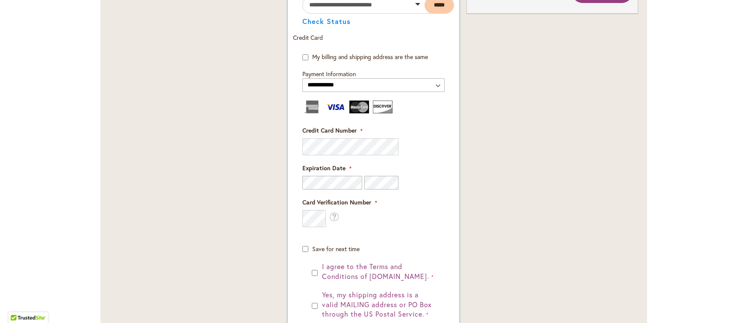
click at [314, 270] on div "I agree to the Terms and Conditions of dahlias.com." at bounding box center [373, 271] width 123 height 20
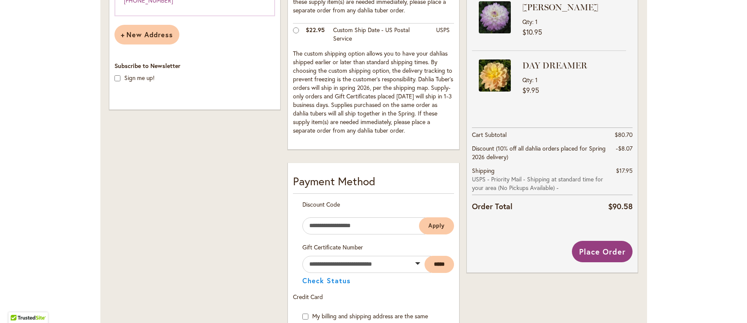
scroll to position [297, 0]
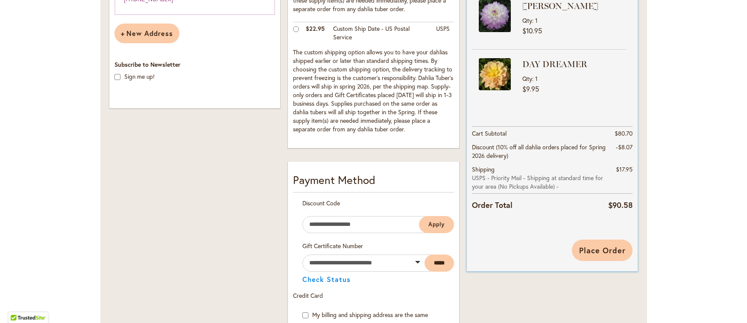
click at [600, 253] on span "Place Order" at bounding box center [602, 250] width 47 height 10
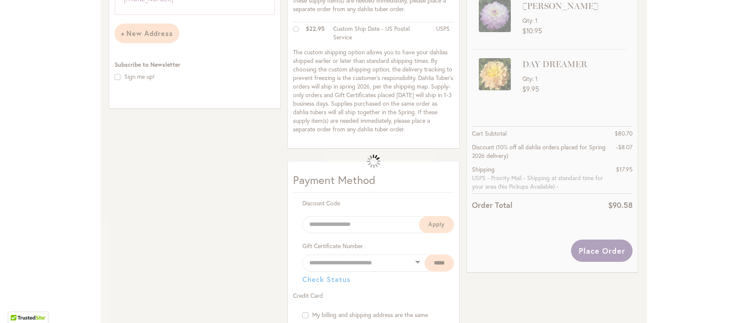
select select
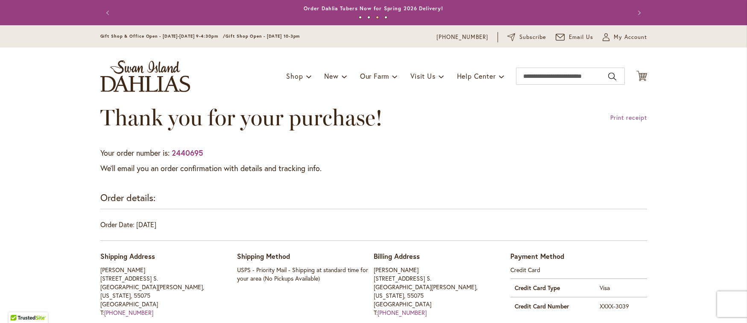
click at [365, 146] on div "Thank you for your purchase! Print receipt" at bounding box center [373, 126] width 547 height 43
click at [630, 117] on link "Print receipt" at bounding box center [628, 117] width 37 height 9
click at [623, 38] on span "My Account" at bounding box center [630, 37] width 33 height 9
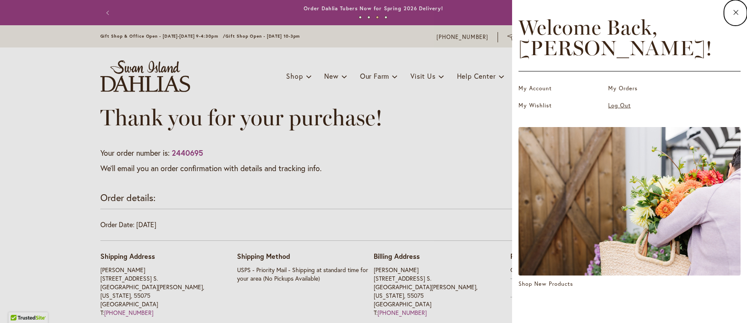
click at [622, 107] on link "Log Out" at bounding box center [650, 105] width 85 height 9
